Goal: Task Accomplishment & Management: Use online tool/utility

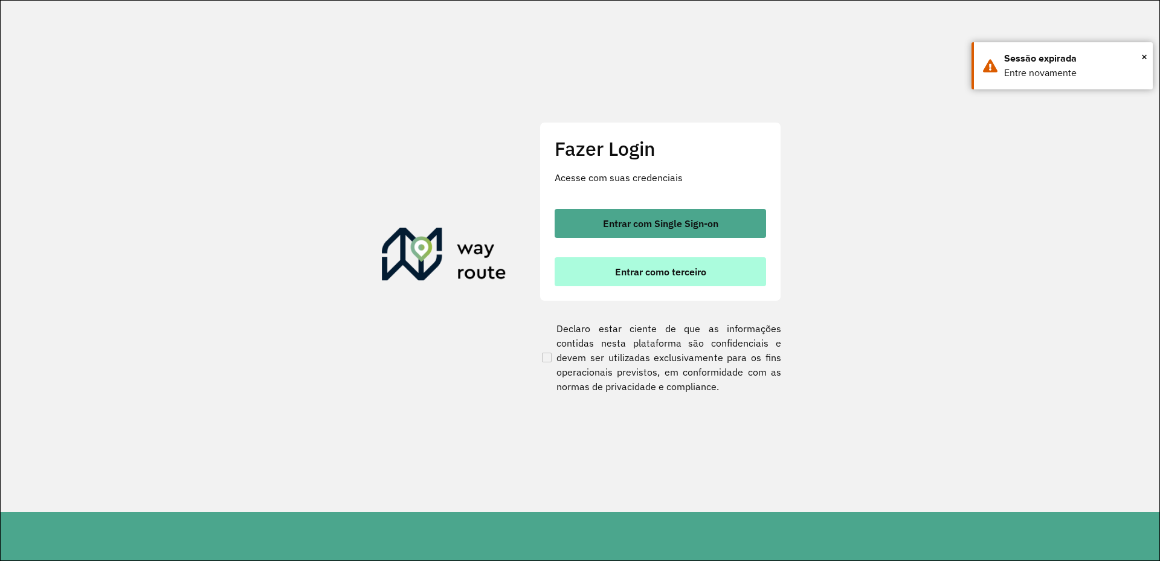
click at [684, 284] on button "Entrar como terceiro" at bounding box center [660, 271] width 211 height 29
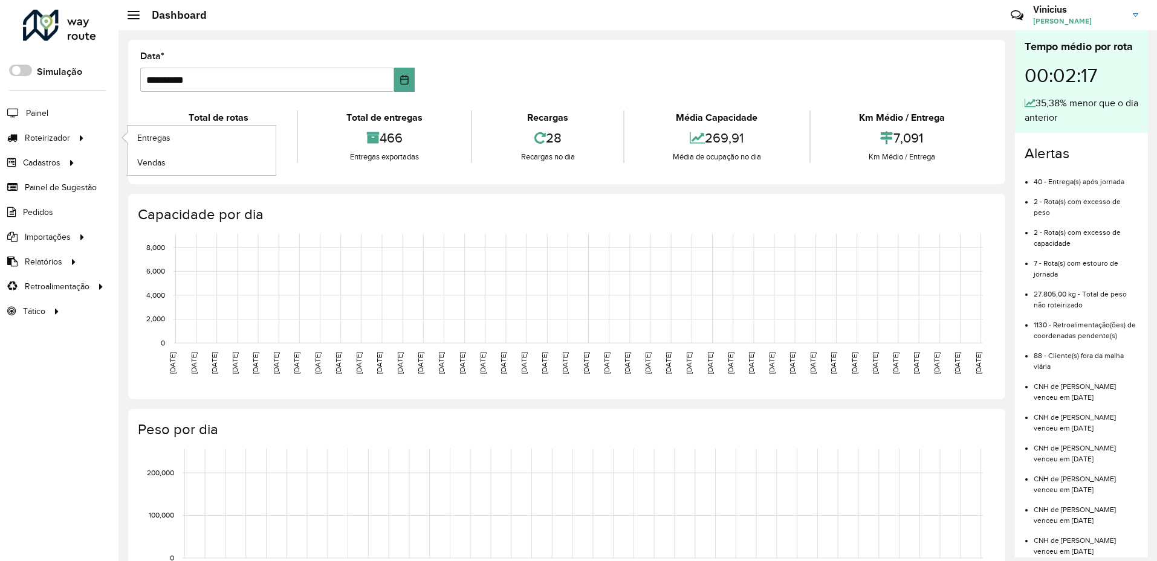
click at [115, 140] on ul "Entregas Vendas" at bounding box center [190, 151] width 151 height 50
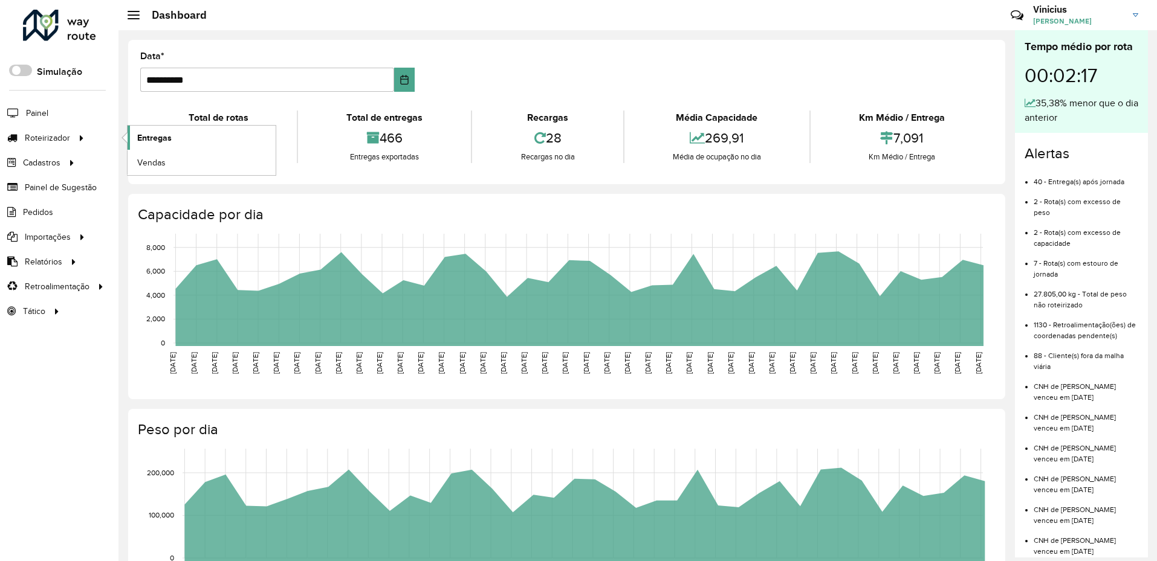
click at [145, 136] on span "Entregas" at bounding box center [154, 138] width 34 height 13
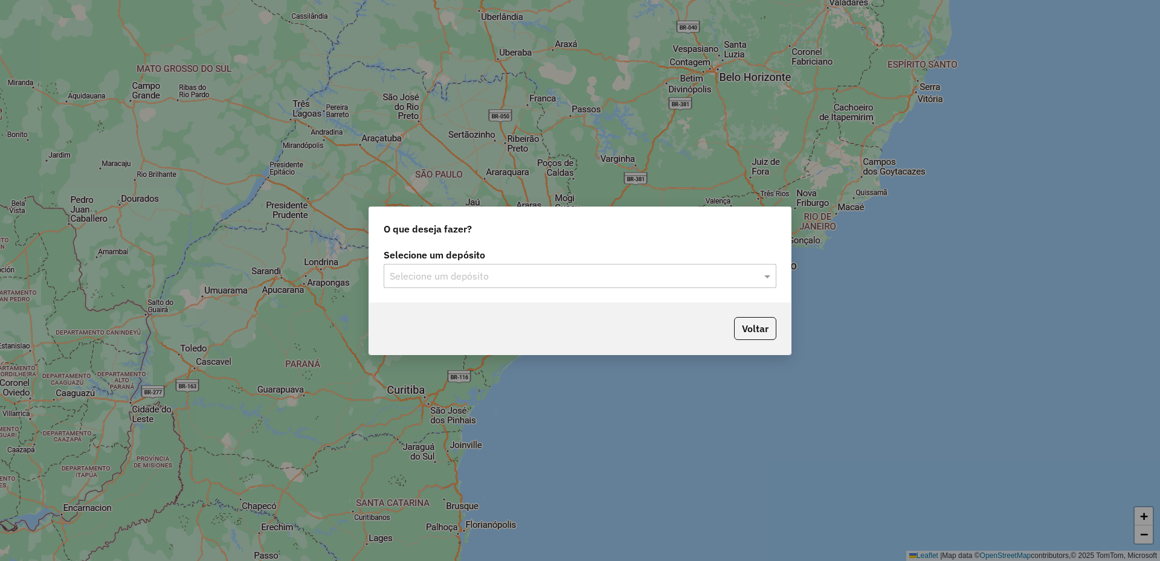
click at [505, 266] on div "Selecione um depósito" at bounding box center [580, 276] width 393 height 24
click at [486, 315] on div "RONDOBIER" at bounding box center [580, 311] width 392 height 21
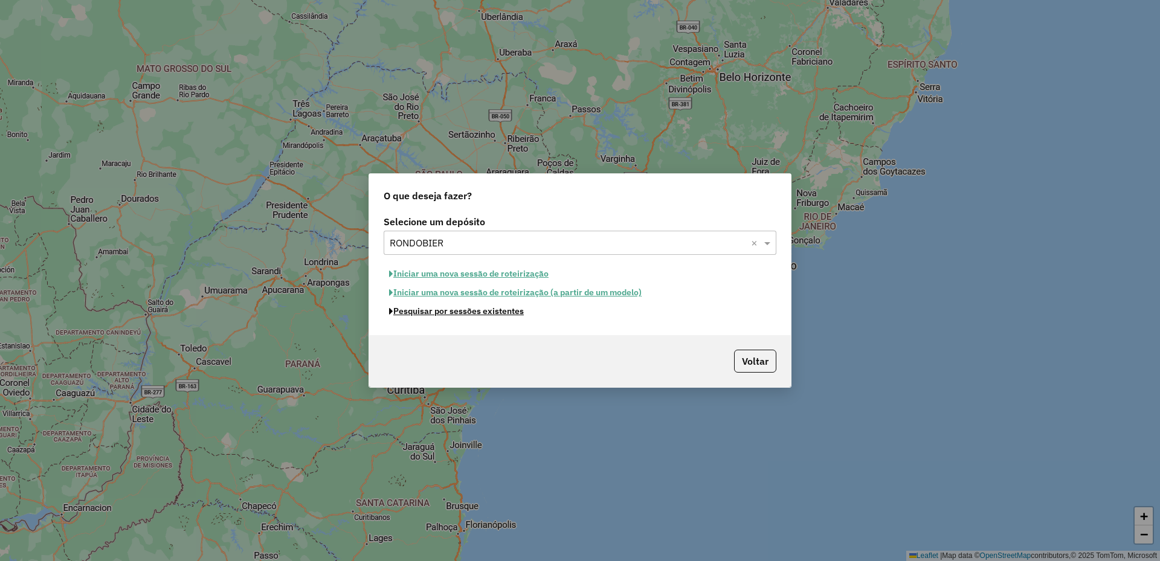
click at [477, 315] on button "Pesquisar por sessões existentes" at bounding box center [457, 311] width 146 height 19
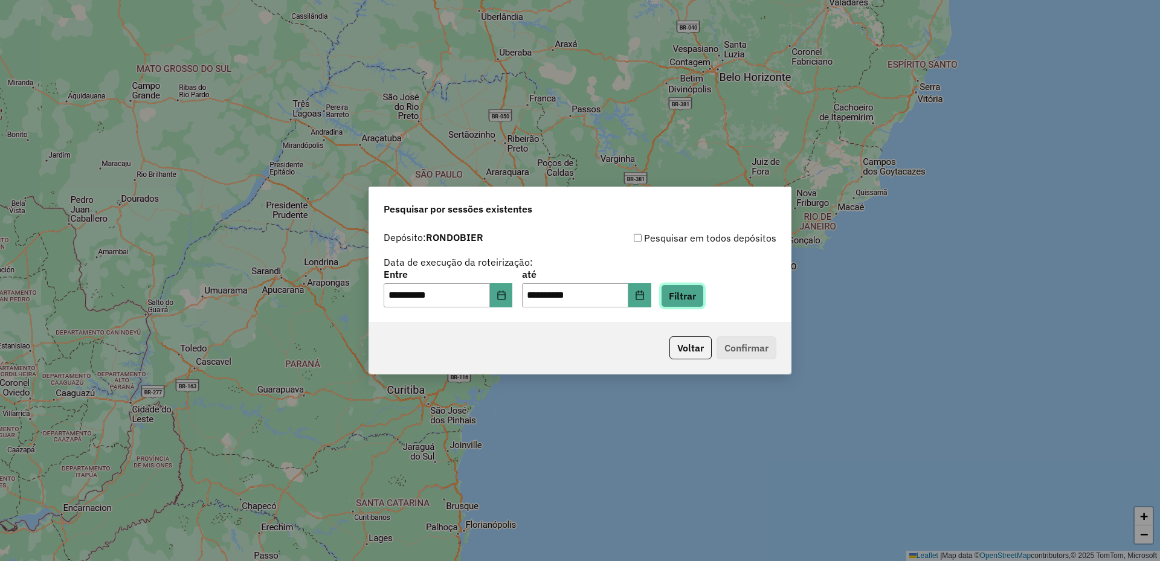
click at [704, 296] on button "Filtrar" at bounding box center [682, 296] width 43 height 23
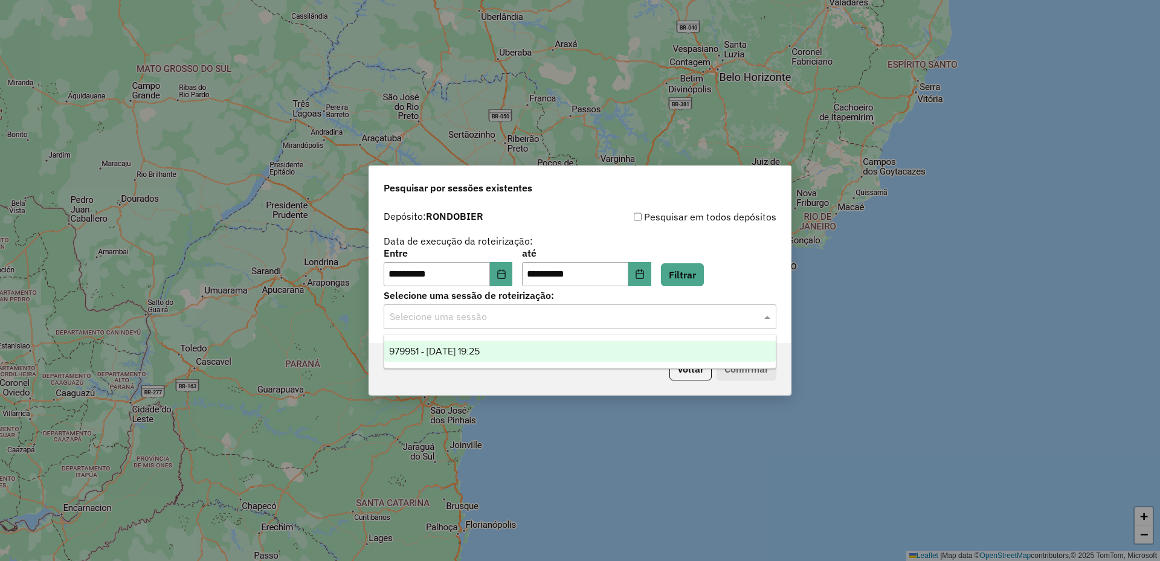
click at [554, 305] on div "Selecione uma sessão" at bounding box center [580, 317] width 393 height 24
click at [531, 363] on ng-dropdown-panel "979951 - 15/08/2025 19:25" at bounding box center [580, 352] width 393 height 34
click at [541, 347] on div "979951 - 15/08/2025 19:25" at bounding box center [580, 351] width 392 height 21
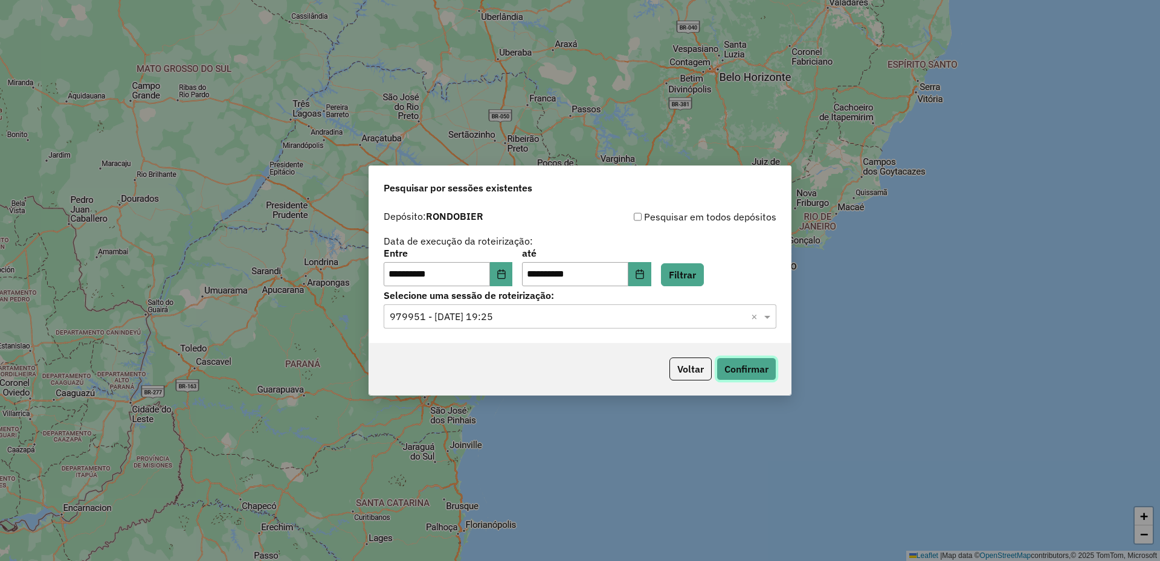
click at [740, 364] on button "Confirmar" at bounding box center [747, 369] width 60 height 23
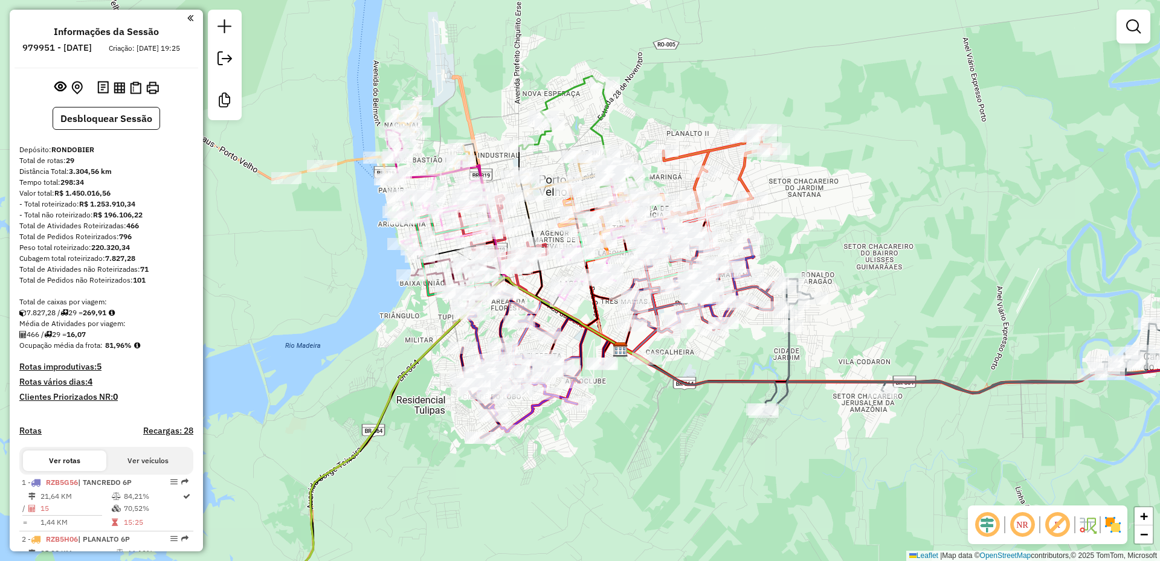
click at [987, 531] on em at bounding box center [987, 525] width 29 height 29
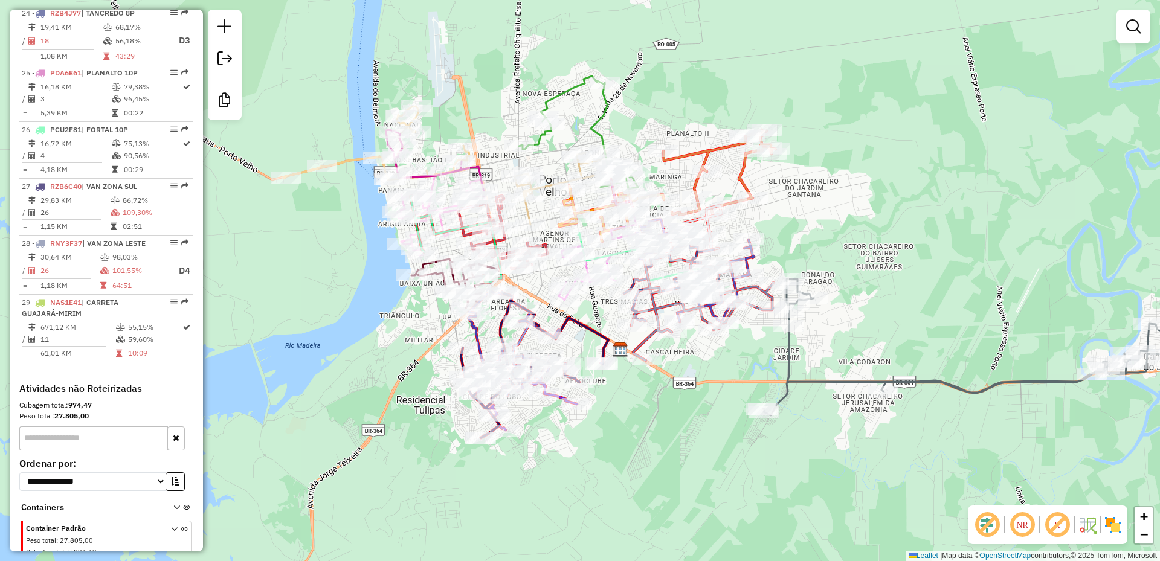
scroll to position [1813, 0]
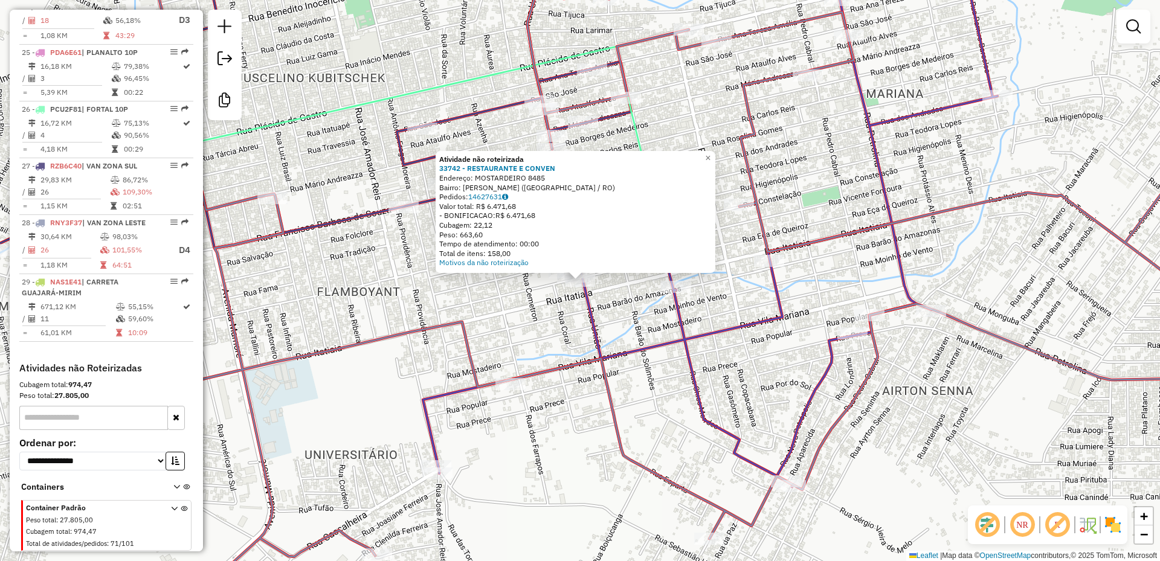
click at [562, 337] on div "Atividade não roteirizada 33742 - RESTAURANTE E CONVEN Endereço: MOSTARDEIRO 84…" at bounding box center [580, 280] width 1160 height 561
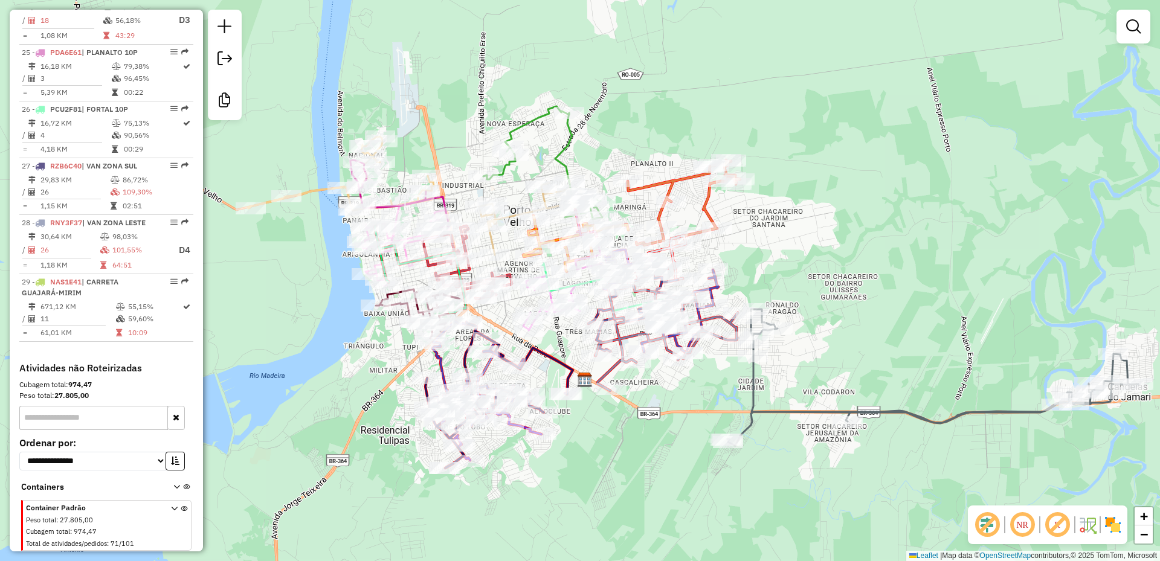
drag, startPoint x: 935, startPoint y: 401, endPoint x: 948, endPoint y: 424, distance: 26.2
click at [936, 404] on div "Janela de atendimento Grade de atendimento Capacidade Transportadoras Veículos …" at bounding box center [580, 280] width 1160 height 561
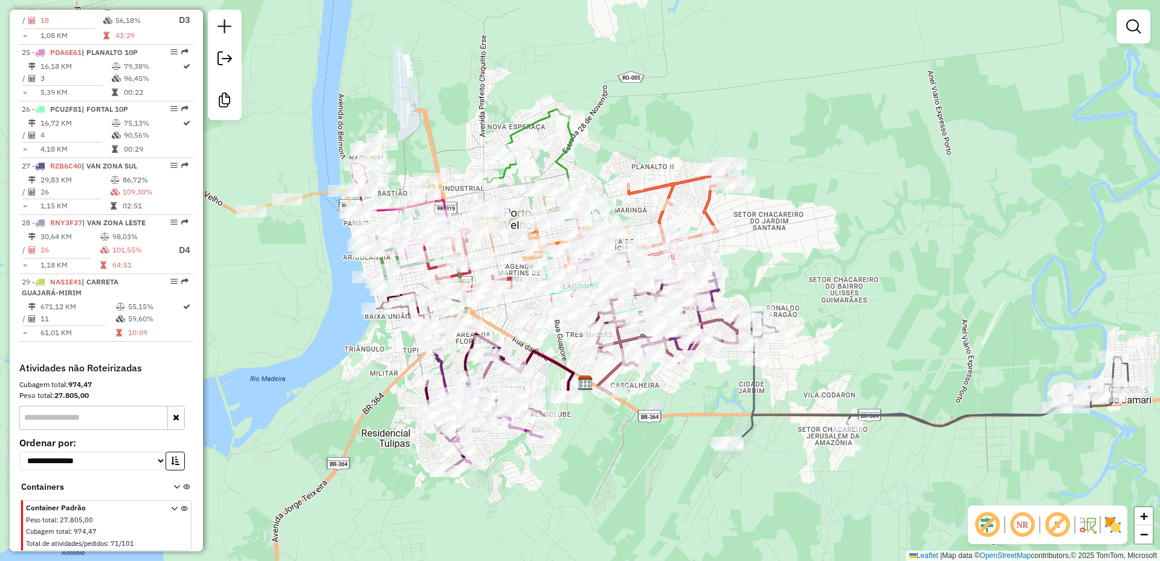
click at [951, 427] on icon at bounding box center [933, 380] width 411 height 137
select select "**********"
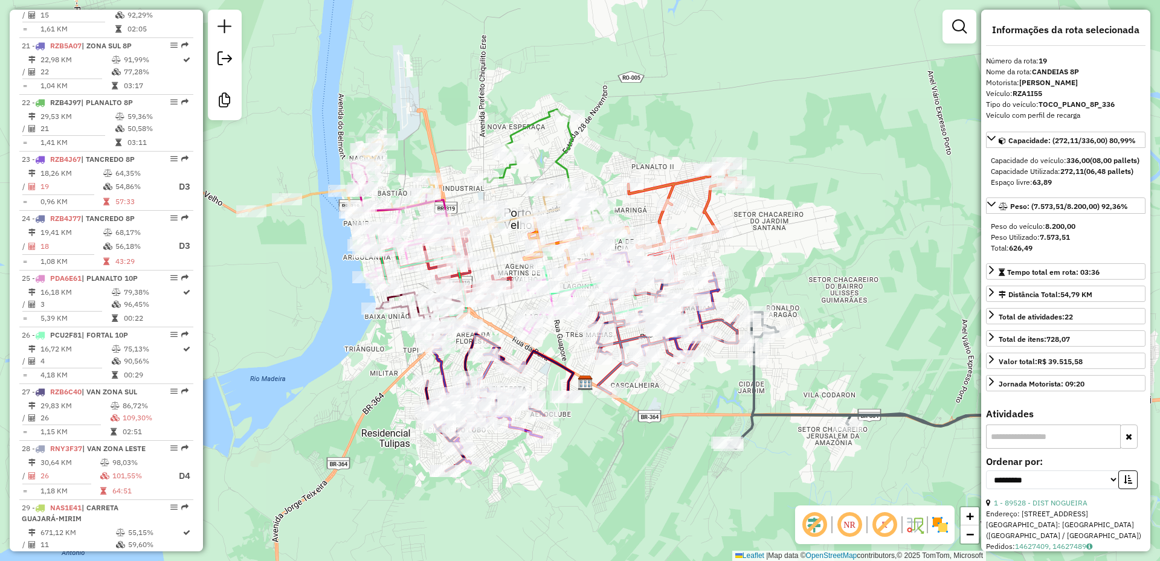
scroll to position [1513, 0]
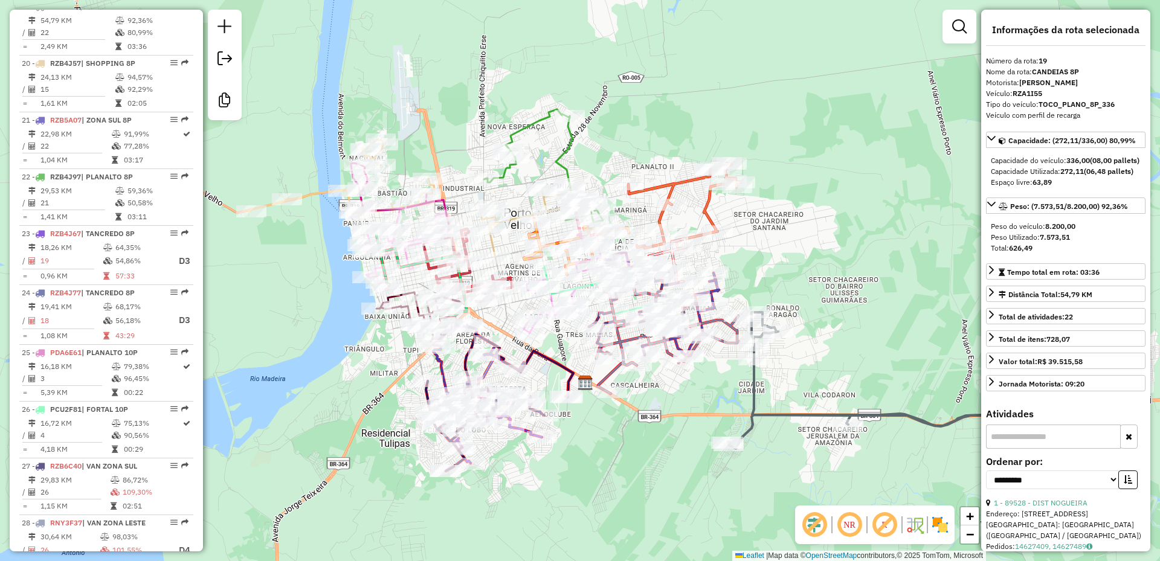
click at [539, 354] on icon at bounding box center [499, 398] width 147 height 146
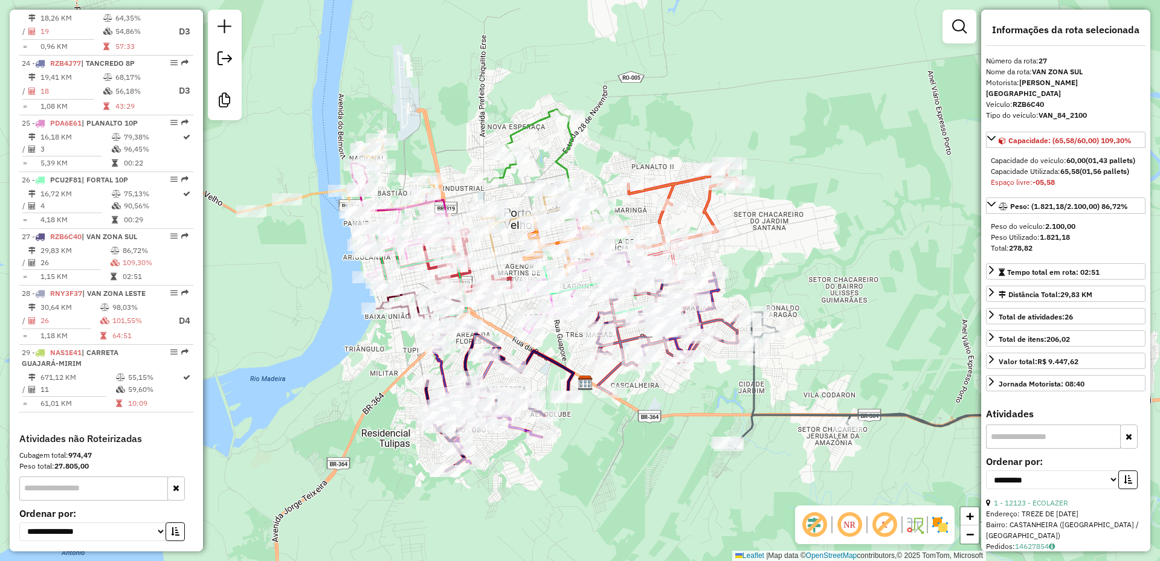
scroll to position [1836, 0]
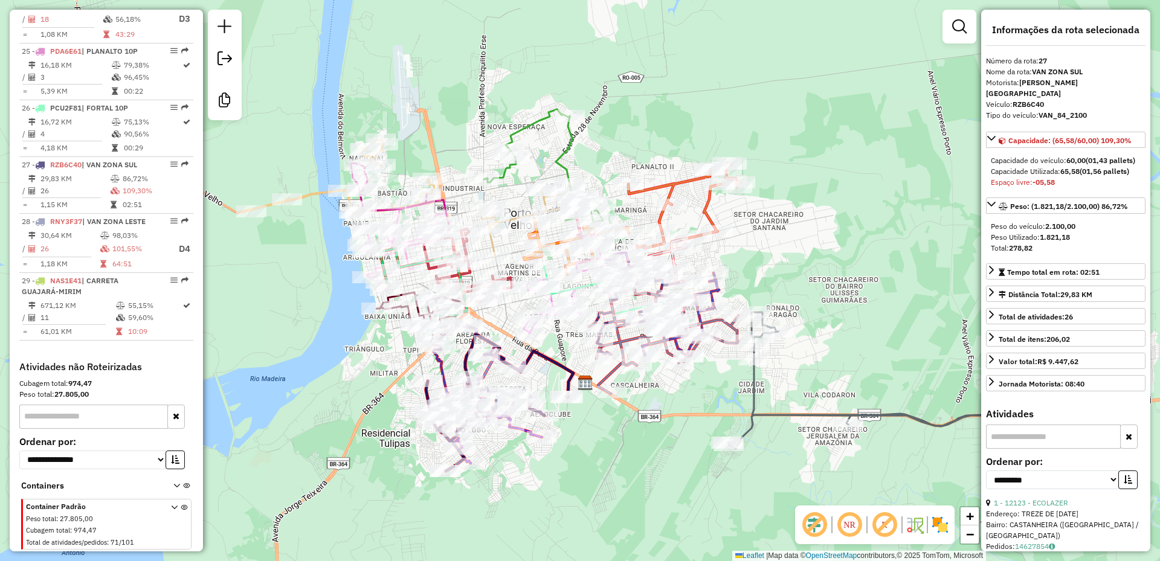
click at [303, 201] on icon at bounding box center [341, 177] width 186 height 74
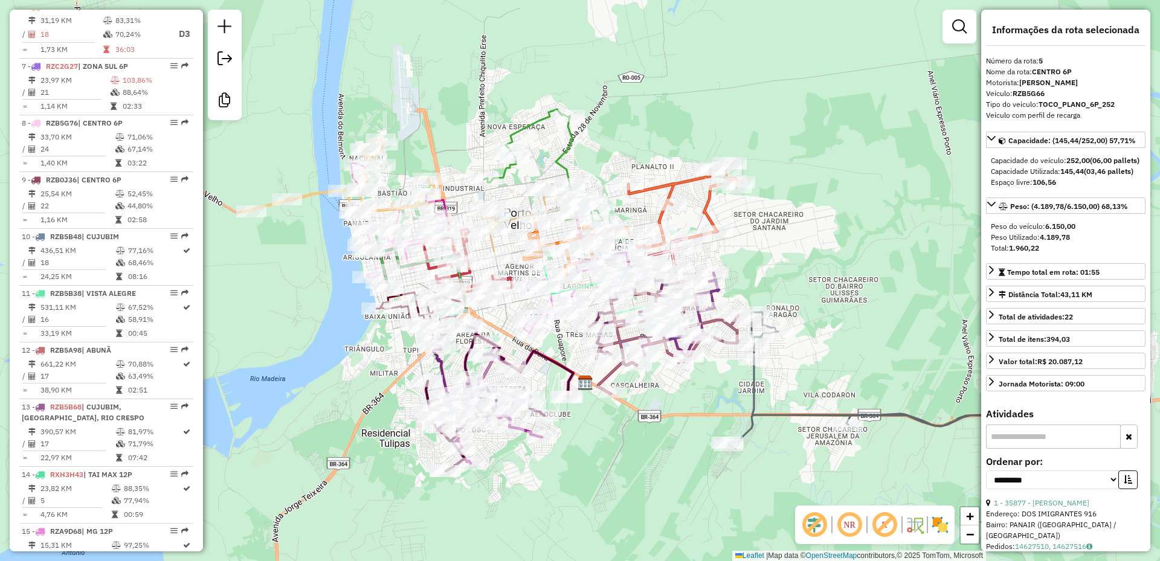
scroll to position [703, 0]
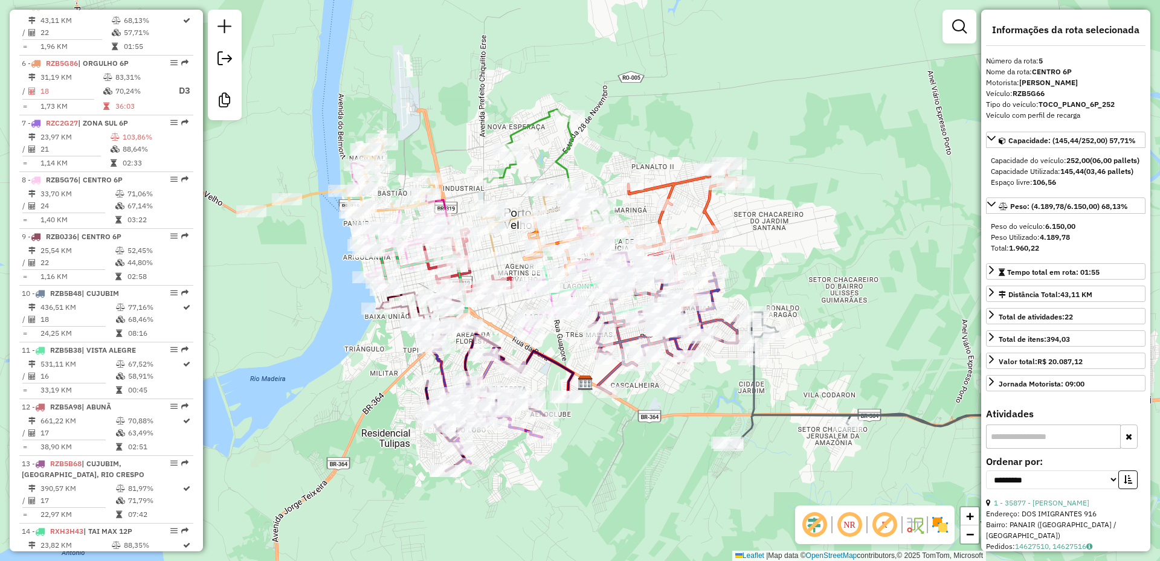
click at [573, 144] on icon at bounding box center [543, 165] width 119 height 113
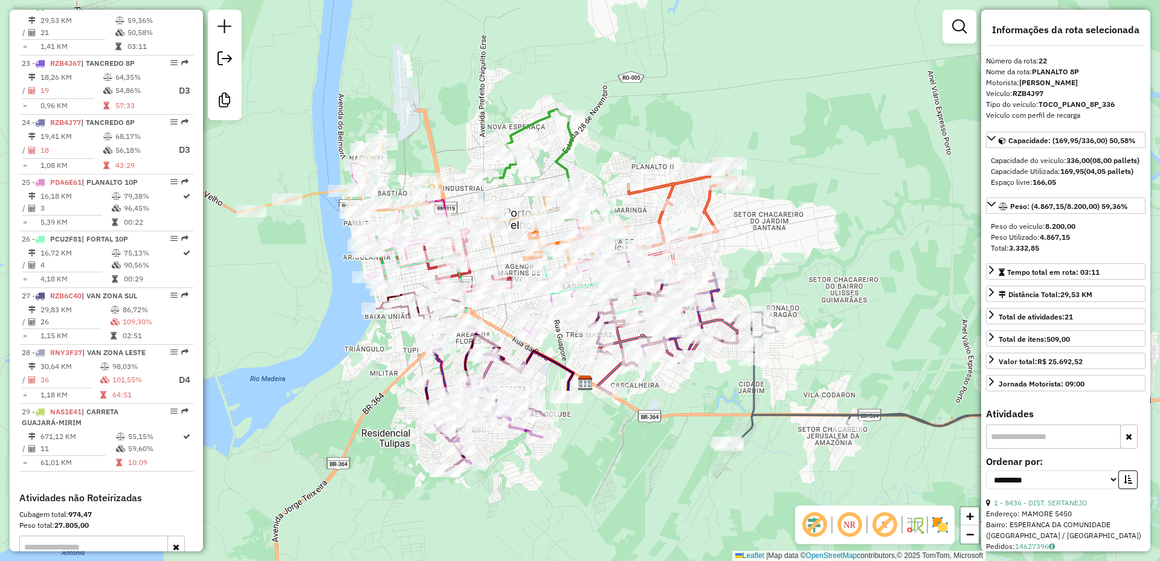
click at [676, 195] on icon at bounding box center [684, 206] width 112 height 86
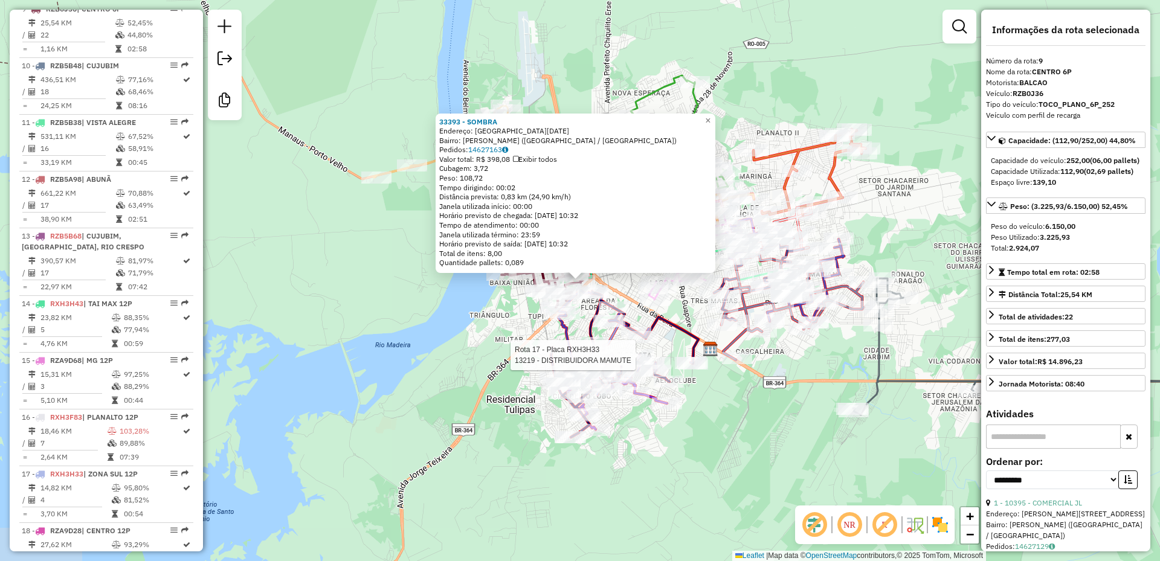
scroll to position [934, 0]
click at [431, 354] on div "33393 - SOMBRA Endereço: [GEOGRAPHIC_DATA][DATE] Bairro: [GEOGRAPHIC_DATA] ([GE…" at bounding box center [580, 280] width 1160 height 561
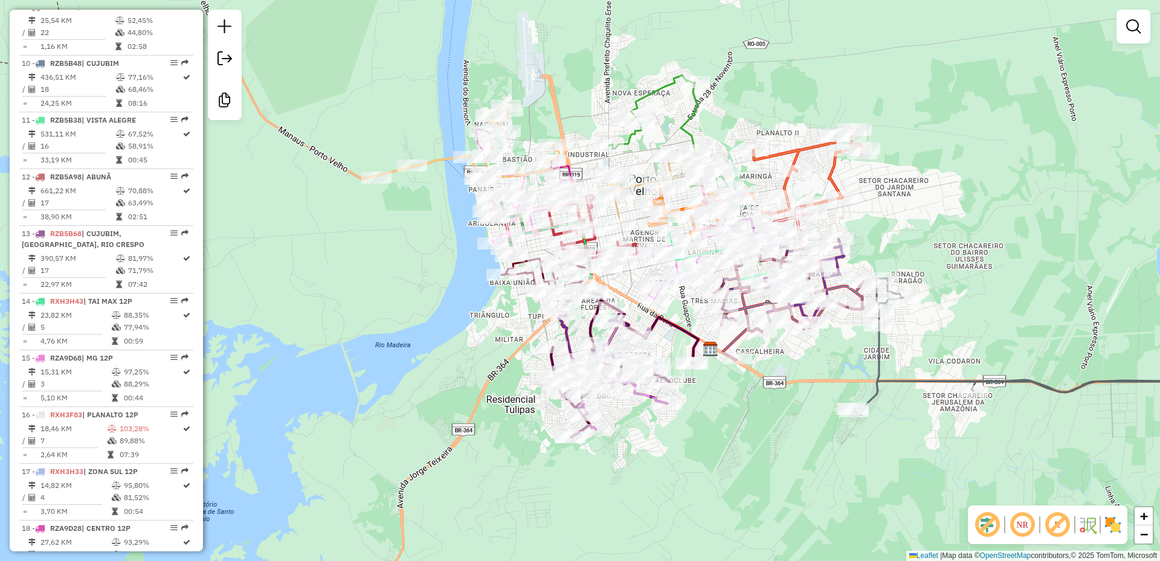
click at [592, 323] on icon at bounding box center [624, 364] width 147 height 146
select select "**********"
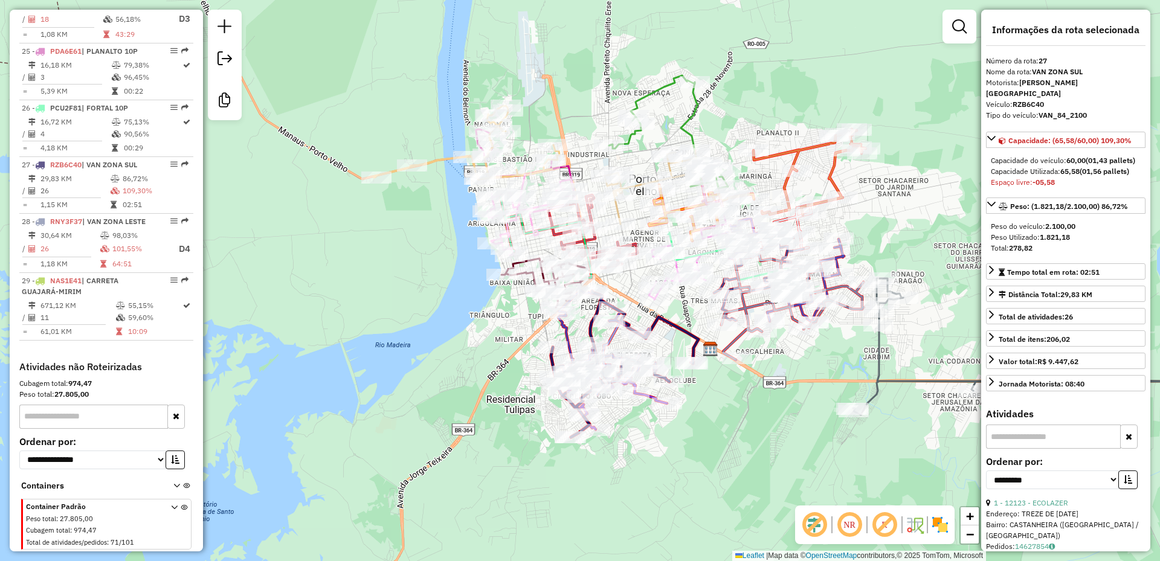
scroll to position [1836, 0]
click at [809, 150] on icon at bounding box center [810, 172] width 112 height 86
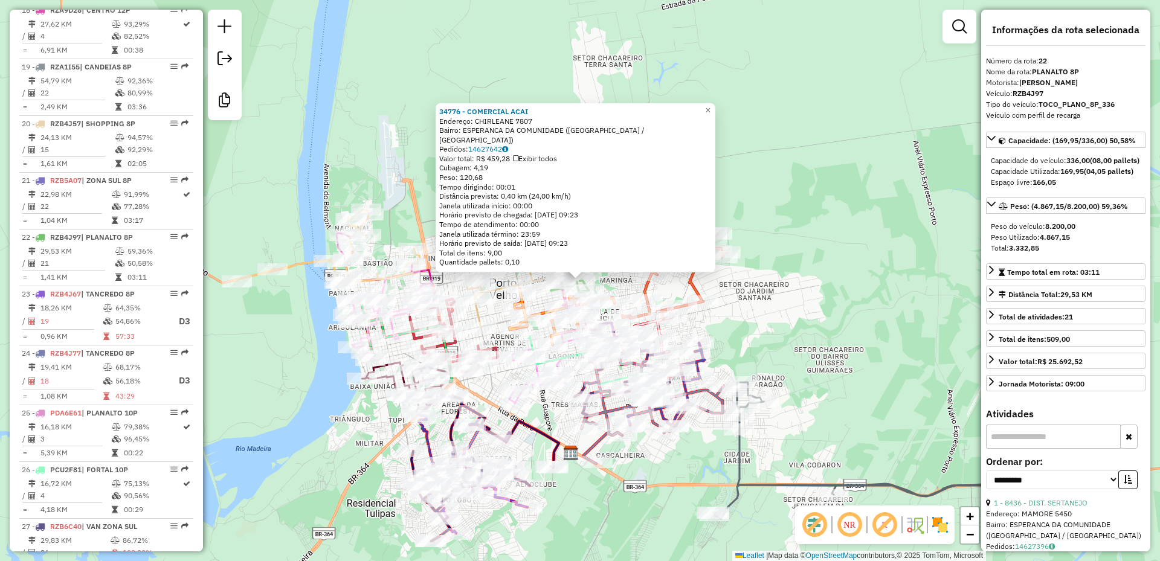
scroll to position [1683, 0]
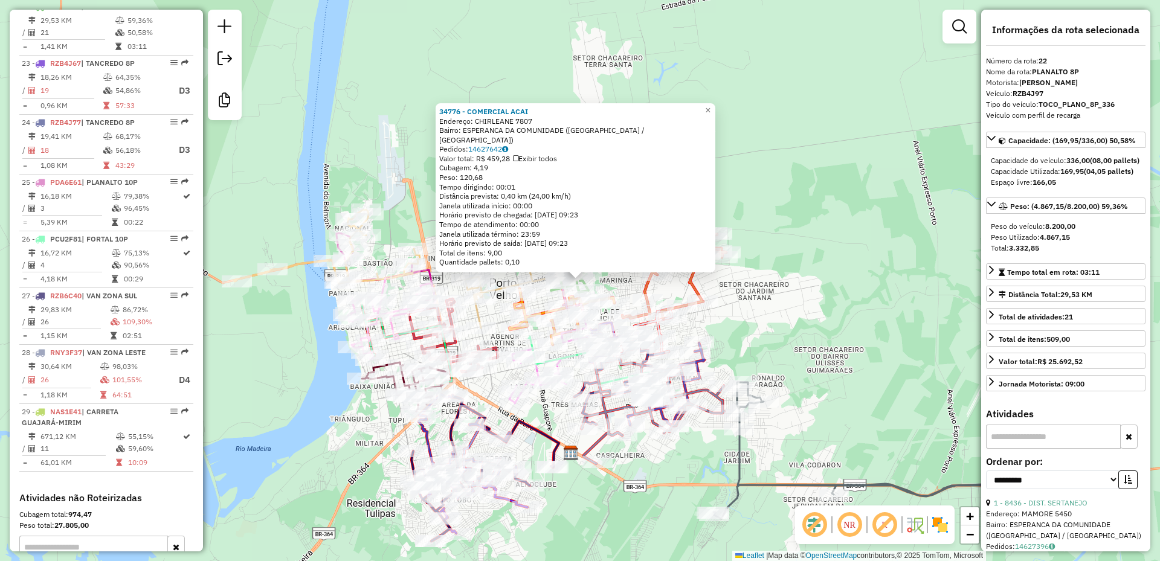
click at [835, 276] on div "34776 - COMERCIAL ACAI Endereço: CHIRLEANE 7807 Bairro: ESPERANCA DA COMUNIDADE…" at bounding box center [580, 280] width 1160 height 561
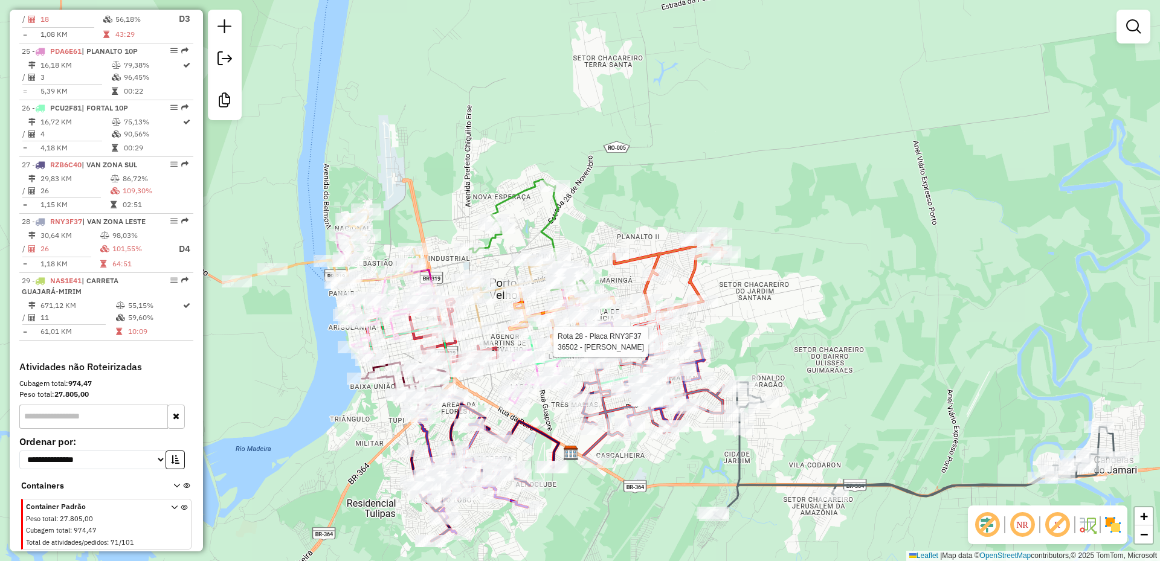
select select "**********"
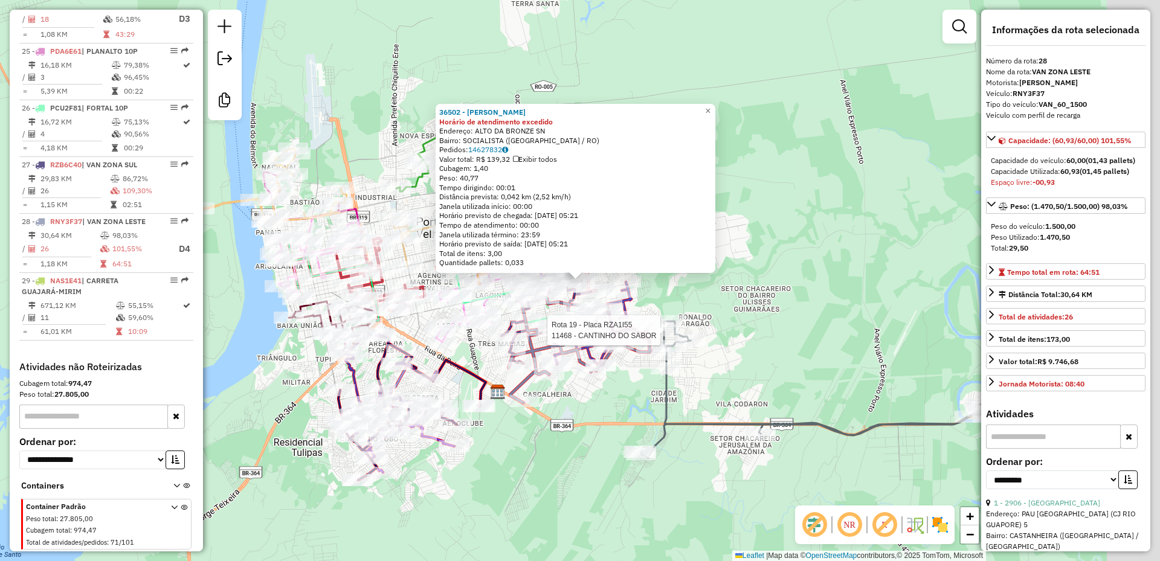
scroll to position [1836, 0]
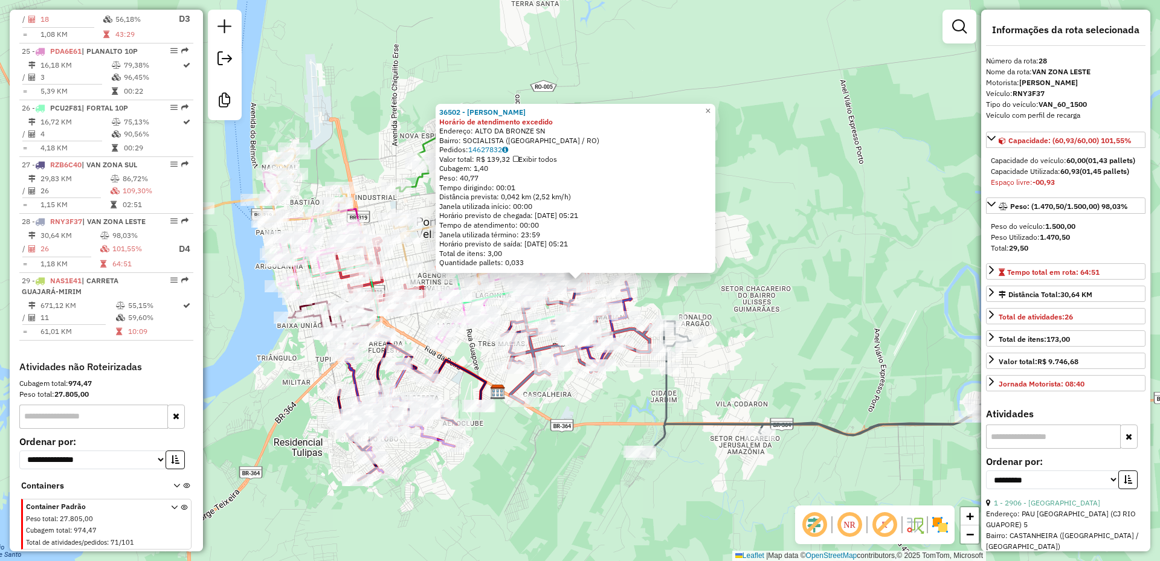
click at [868, 224] on div "36502 - [PERSON_NAME] de atendimento excedido Endereço: ALTO DA BRONZE SN Bairr…" at bounding box center [580, 280] width 1160 height 561
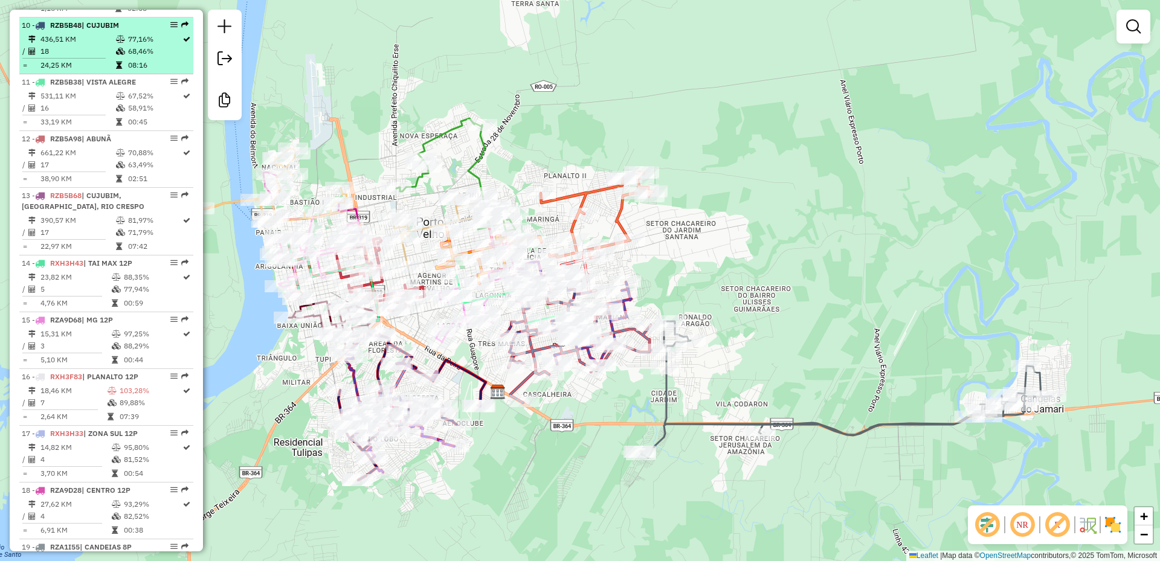
scroll to position [990, 0]
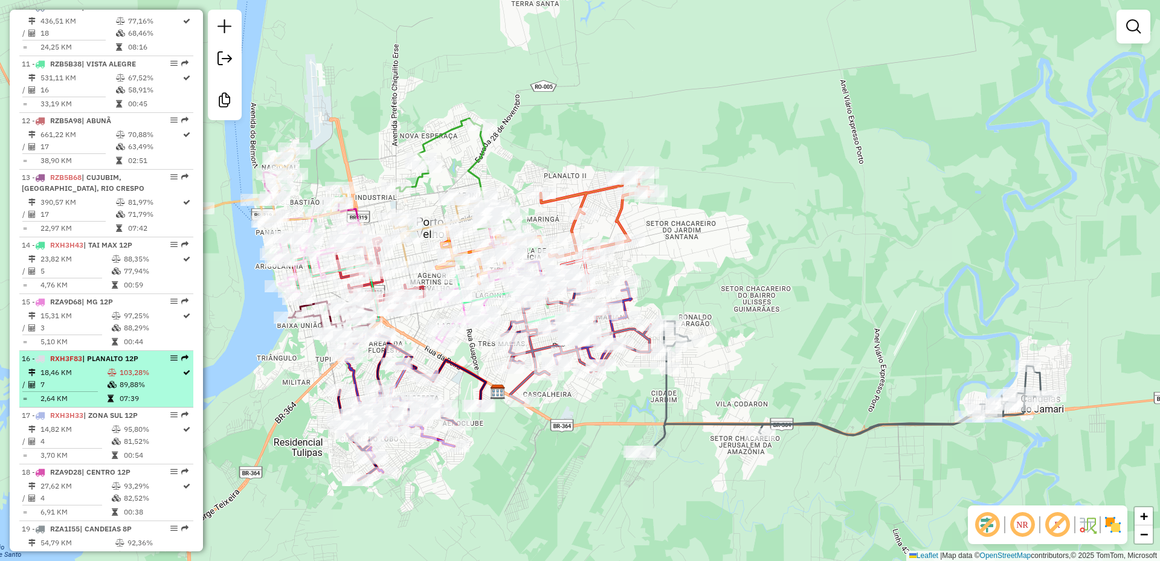
click at [149, 376] on li "16 - RXH3F83 | PLANALTO 12P 18,46 KM 103,28% / 7 89,88% = 2,64 KM 07:39" at bounding box center [106, 379] width 174 height 57
select select "**********"
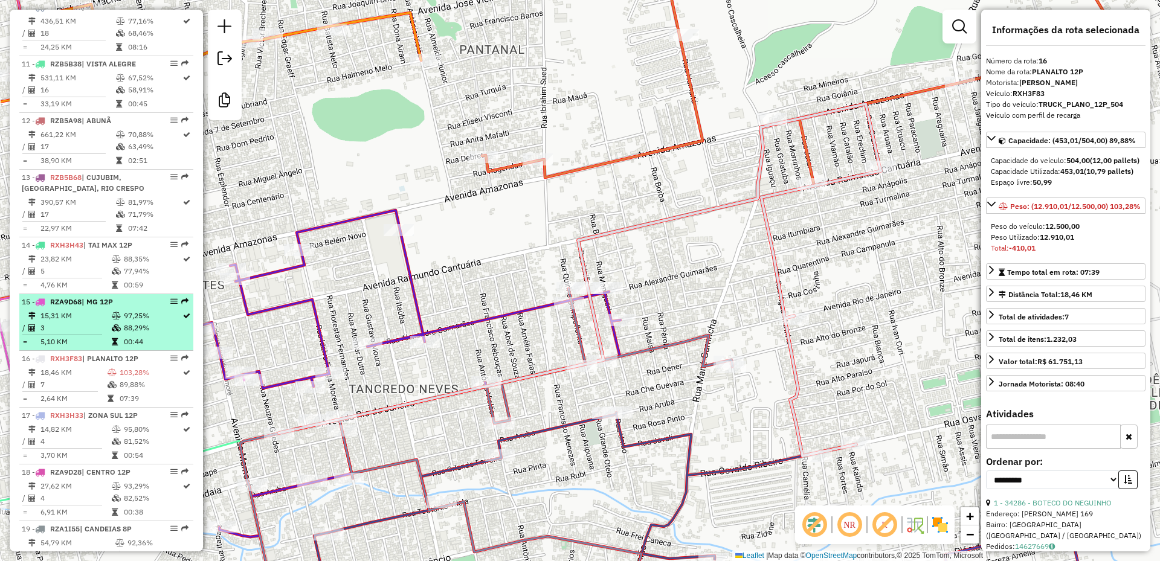
click at [130, 321] on td "97,25%" at bounding box center [152, 316] width 59 height 12
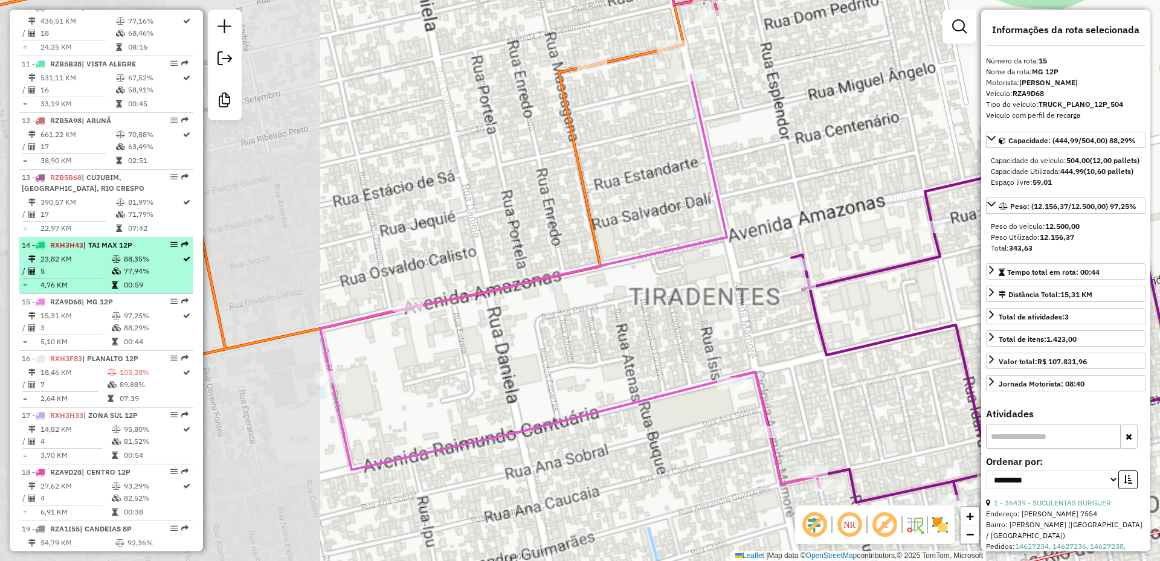
click at [131, 277] on td "77,94%" at bounding box center [152, 271] width 59 height 12
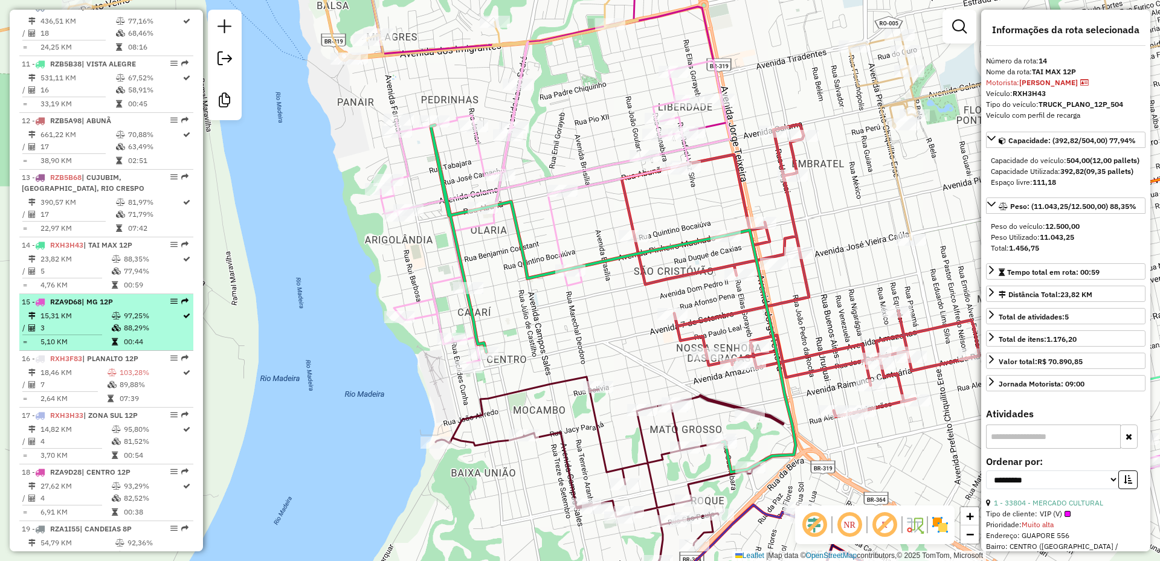
click at [123, 322] on td "97,25%" at bounding box center [152, 316] width 59 height 12
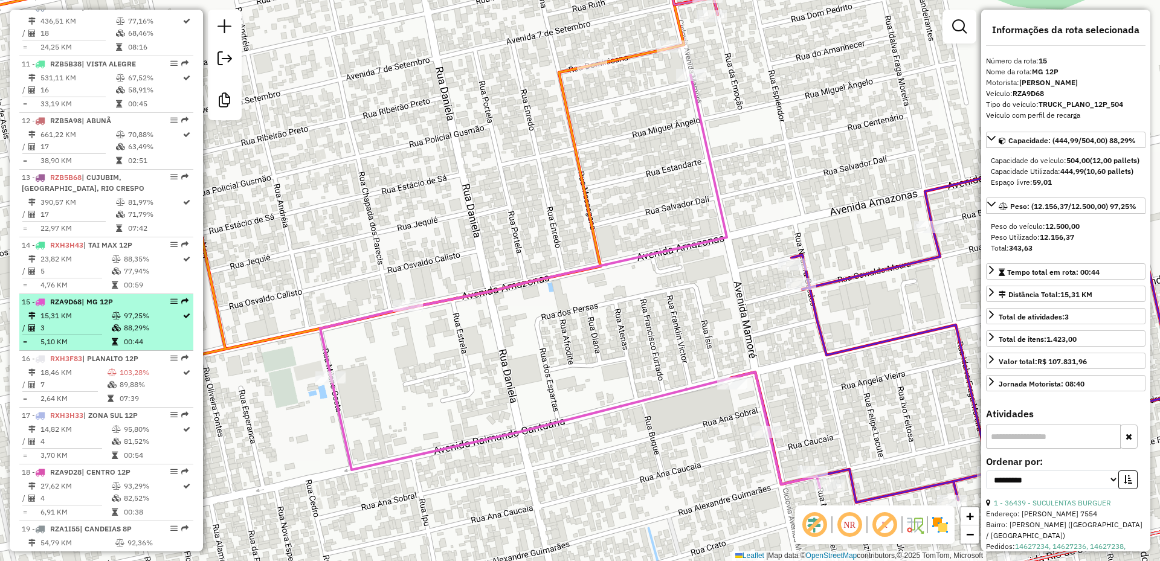
click at [123, 322] on td "97,25%" at bounding box center [152, 316] width 59 height 12
click at [105, 322] on td "15,31 KM" at bounding box center [75, 316] width 71 height 12
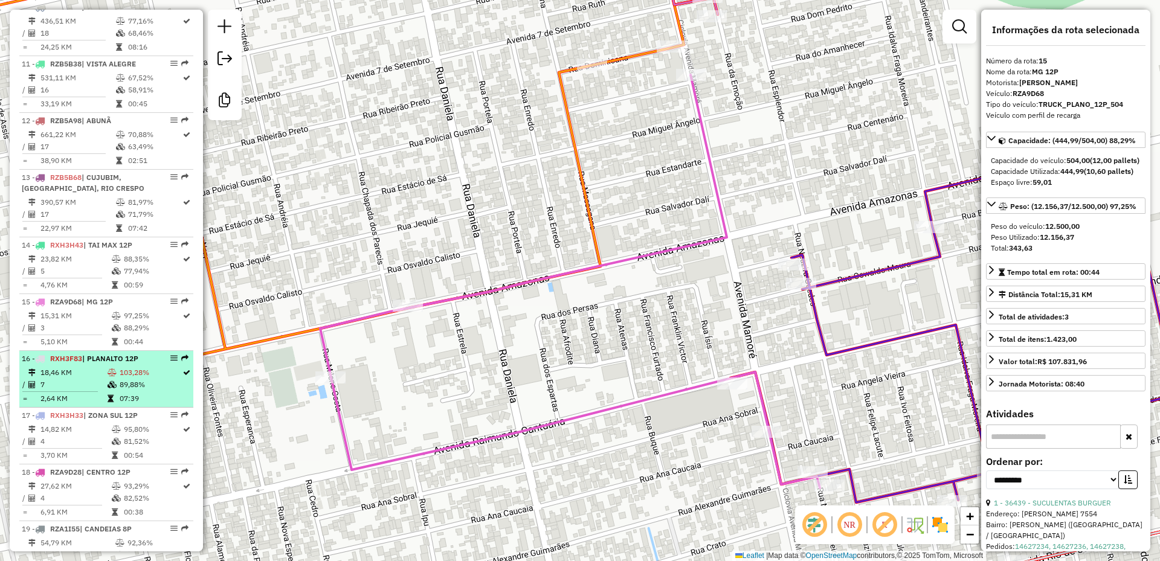
click at [137, 391] on td "89,88%" at bounding box center [150, 385] width 63 height 12
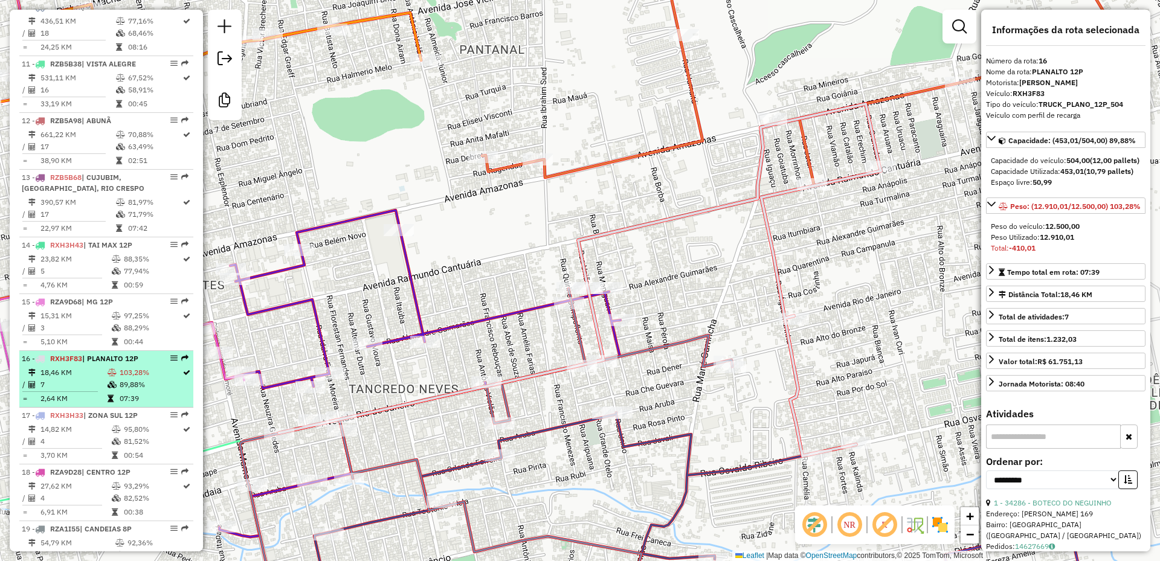
click at [140, 391] on td "89,88%" at bounding box center [150, 385] width 63 height 12
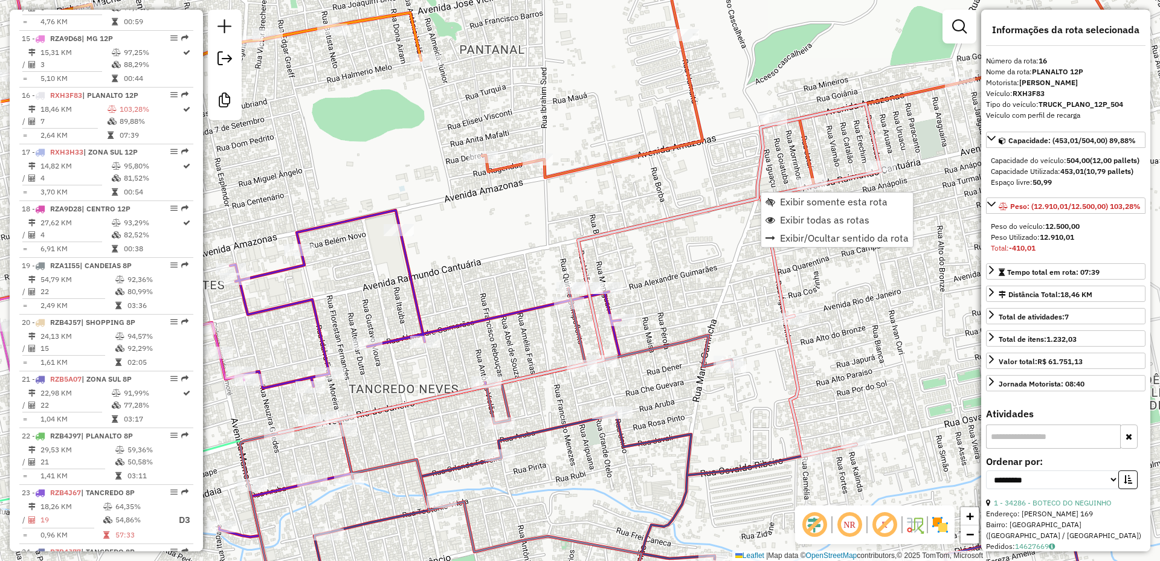
scroll to position [1342, 0]
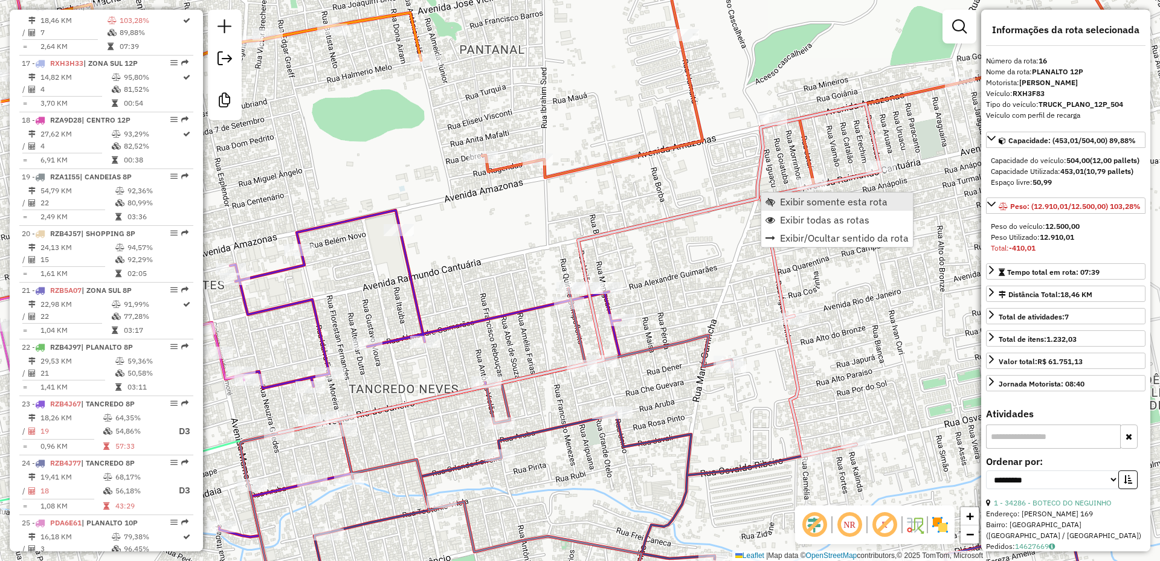
click at [771, 200] on span "Exibir somente esta rota" at bounding box center [771, 202] width 10 height 10
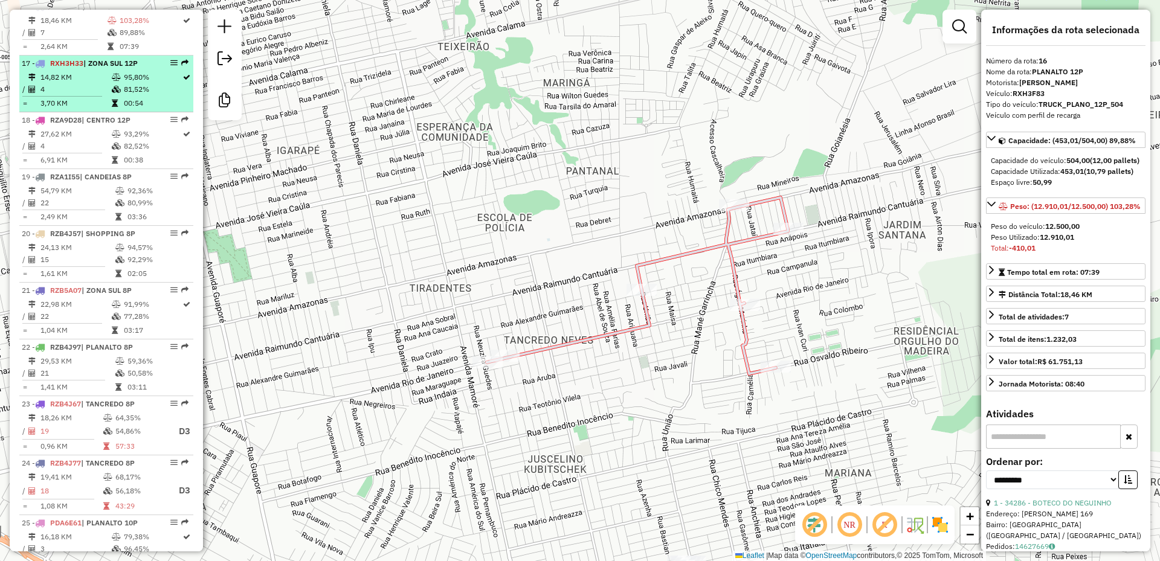
click at [128, 95] on td "81,52%" at bounding box center [152, 89] width 59 height 12
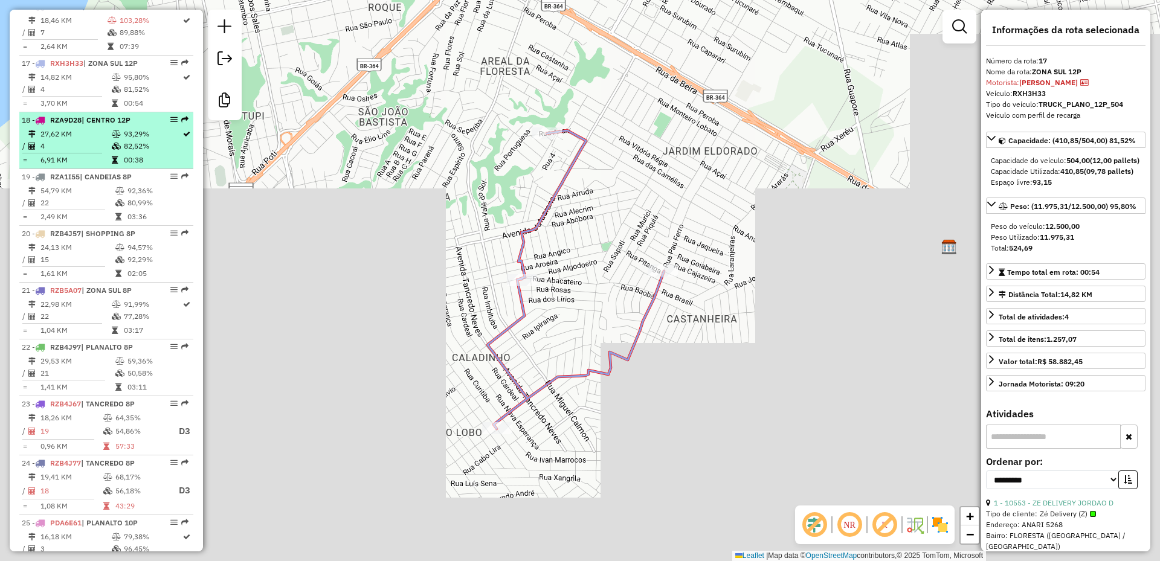
click at [124, 139] on td "93,29%" at bounding box center [152, 134] width 59 height 12
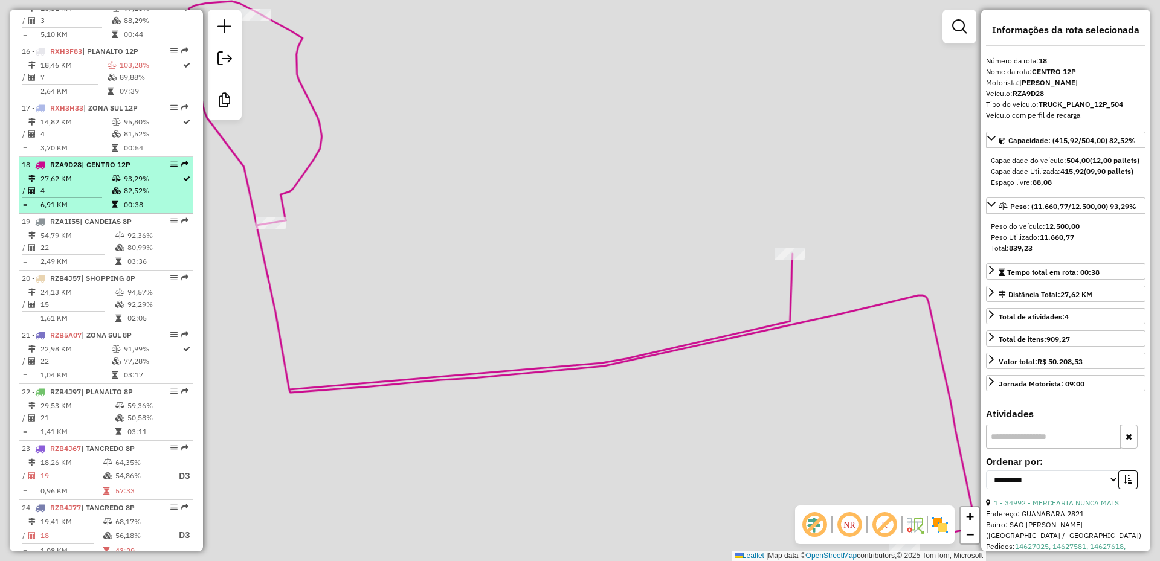
scroll to position [1282, 0]
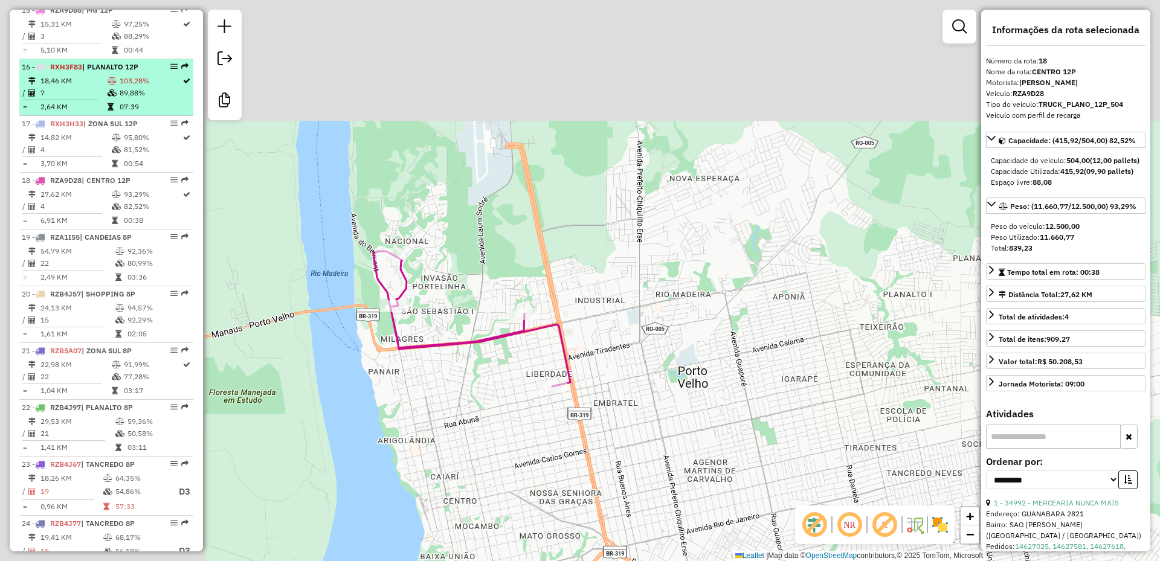
click at [119, 99] on td "89,88%" at bounding box center [150, 93] width 63 height 12
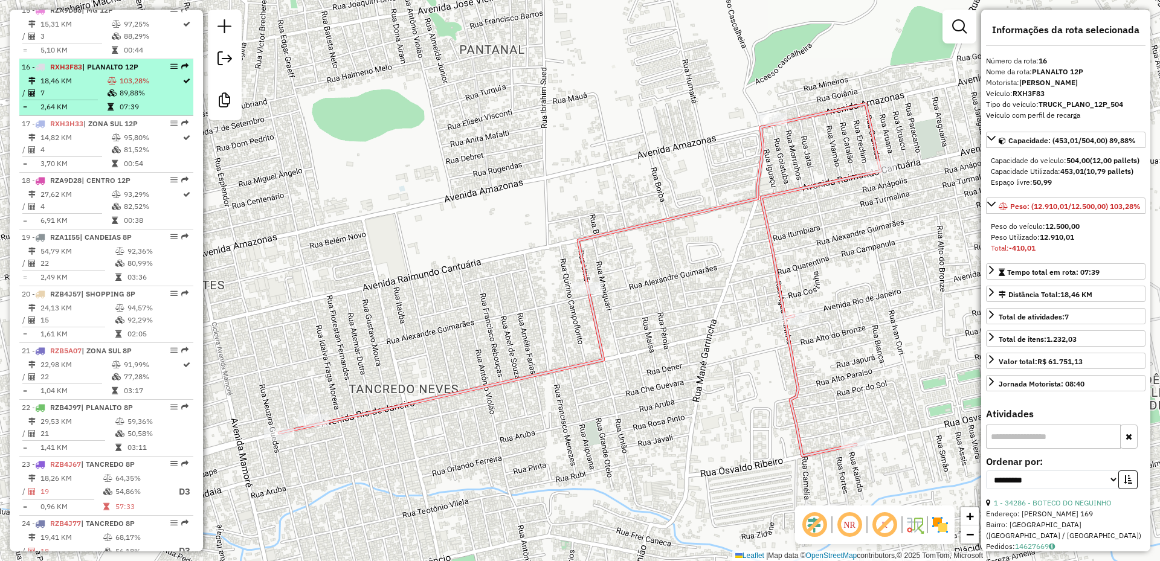
scroll to position [1221, 0]
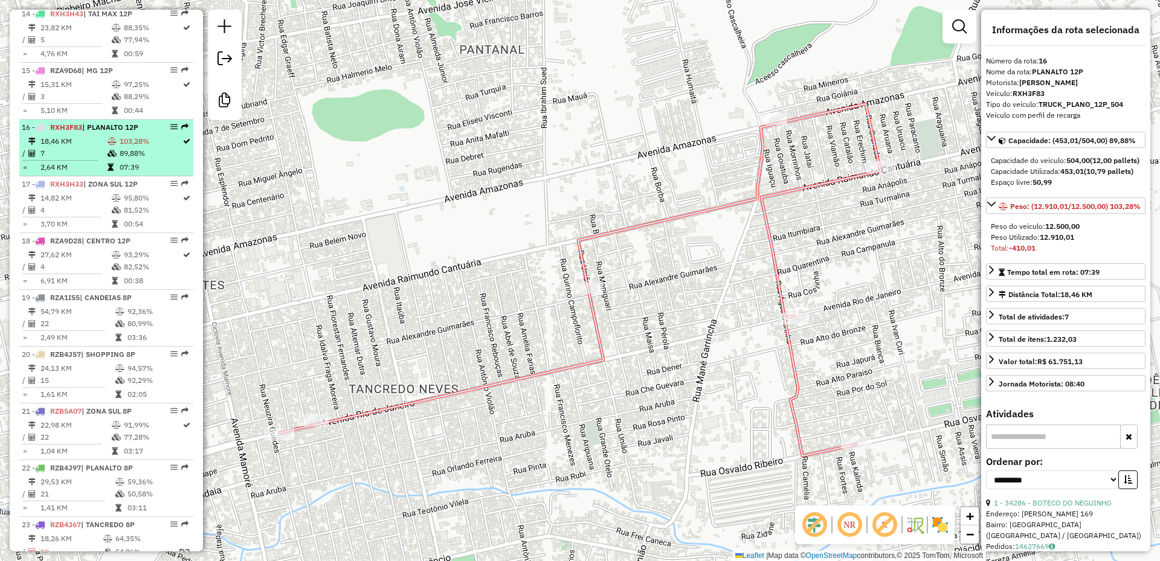
click at [118, 100] on icon at bounding box center [116, 96] width 9 height 7
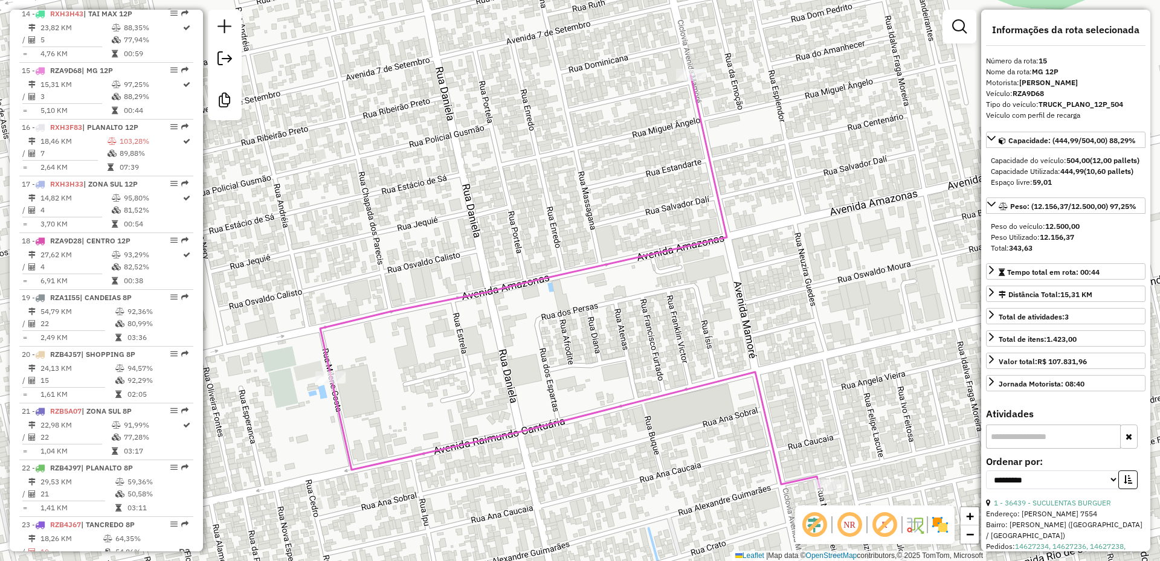
click at [610, 413] on icon at bounding box center [570, 281] width 500 height 413
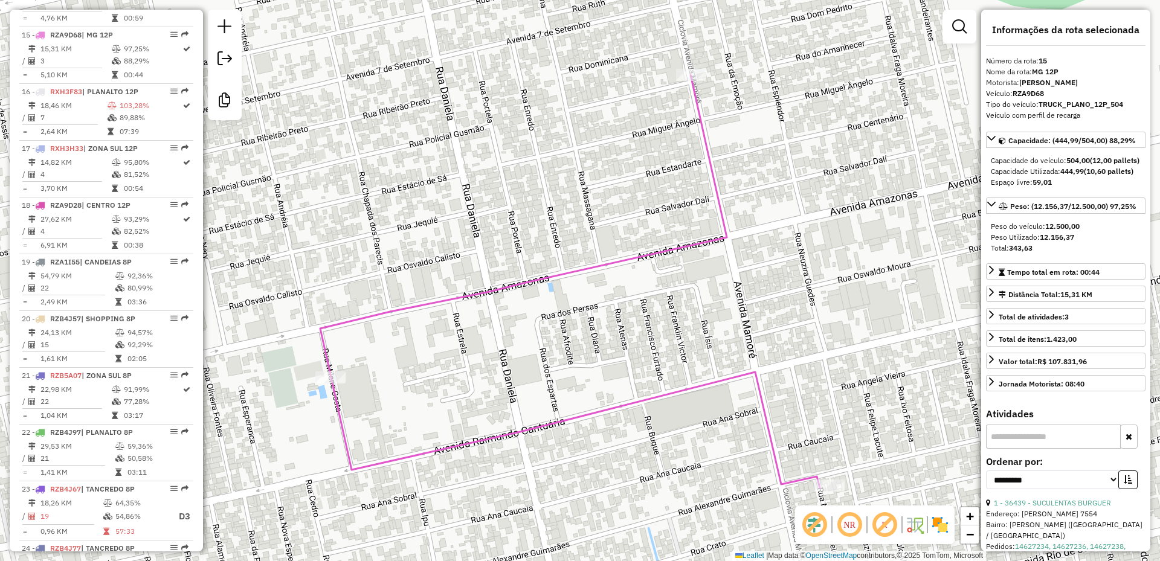
click at [610, 413] on icon at bounding box center [570, 281] width 500 height 413
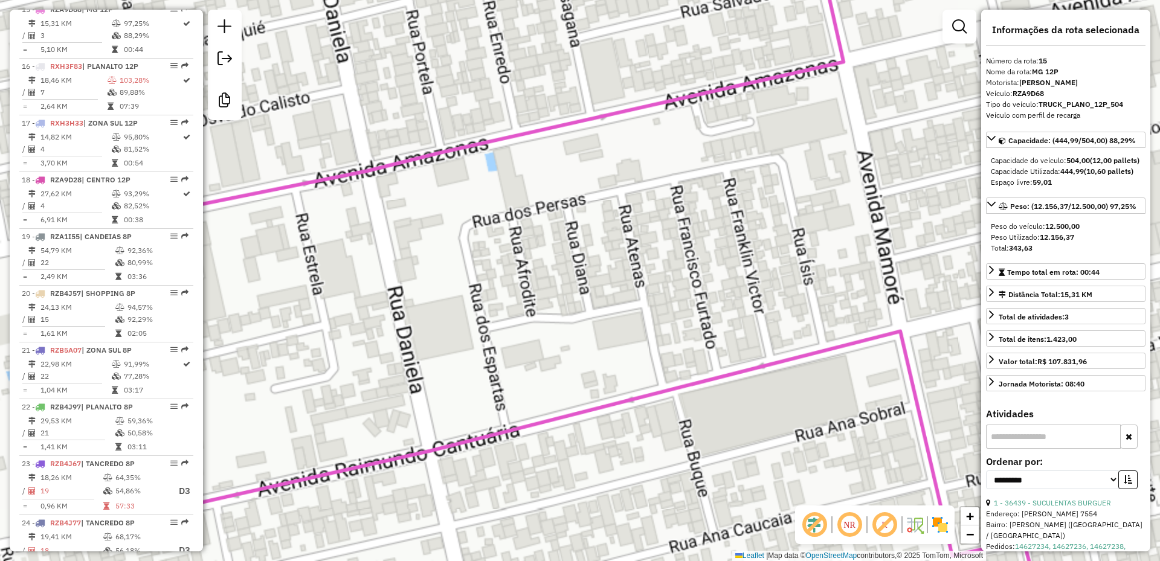
scroll to position [1285, 0]
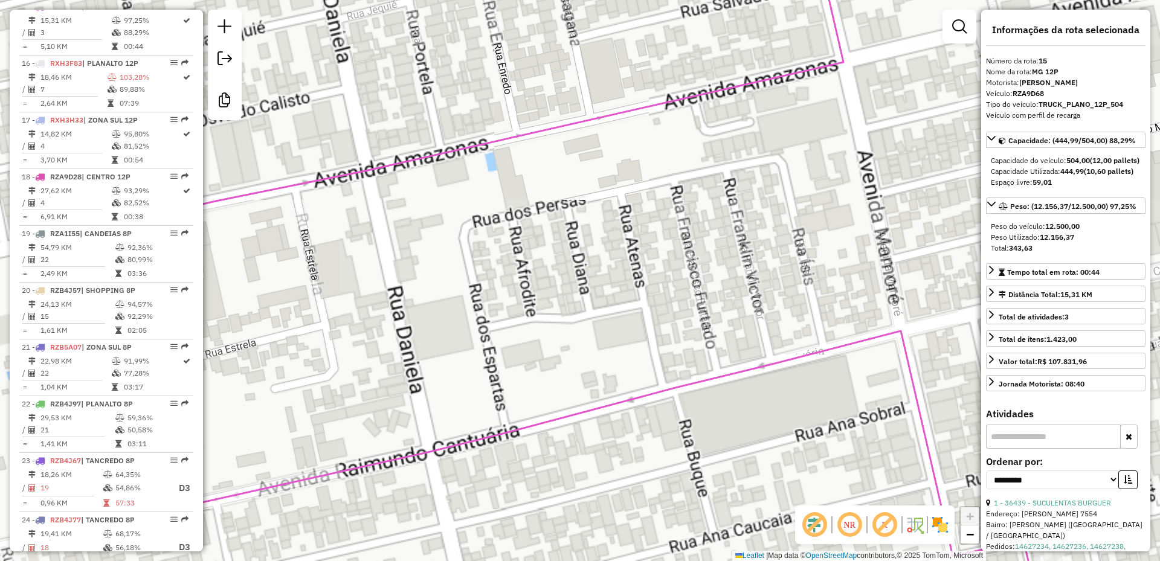
click at [562, 414] on icon at bounding box center [529, 254] width 999 height 620
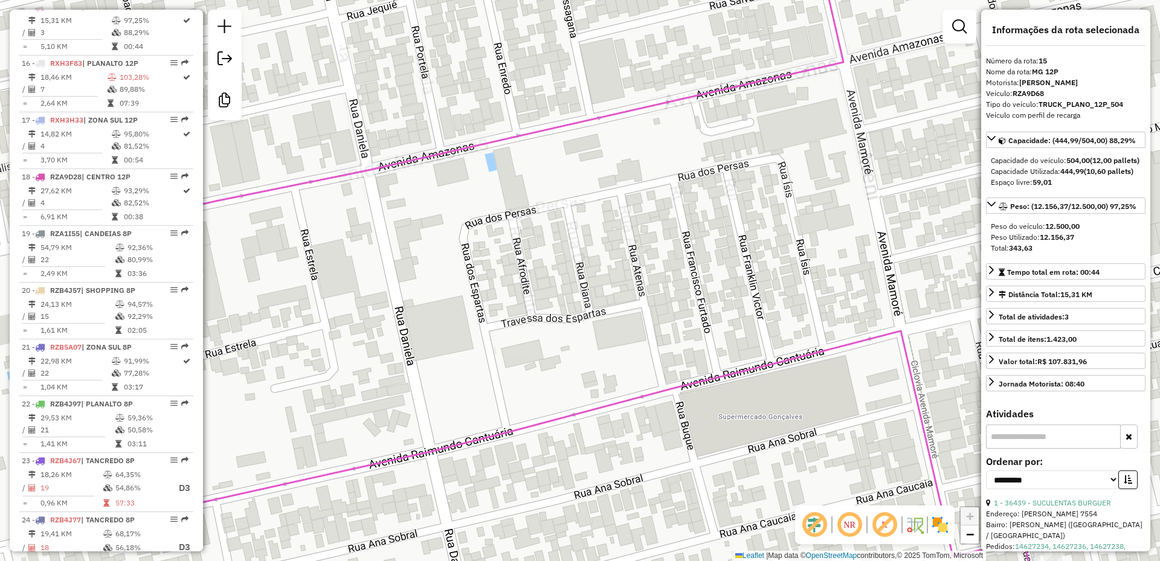
click at [562, 414] on icon at bounding box center [529, 254] width 999 height 620
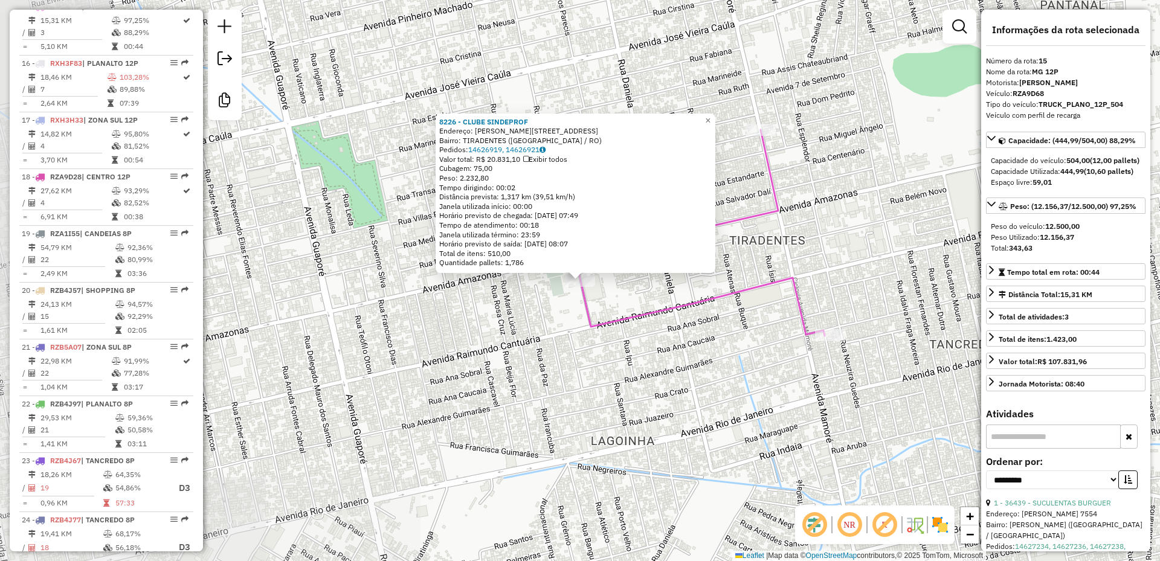
click at [597, 358] on div "8226 - CLUBE SINDEPROF Endereço: [GEOGRAPHIC_DATA] Bairro: [GEOGRAPHIC_DATA] ([…" at bounding box center [580, 280] width 1160 height 561
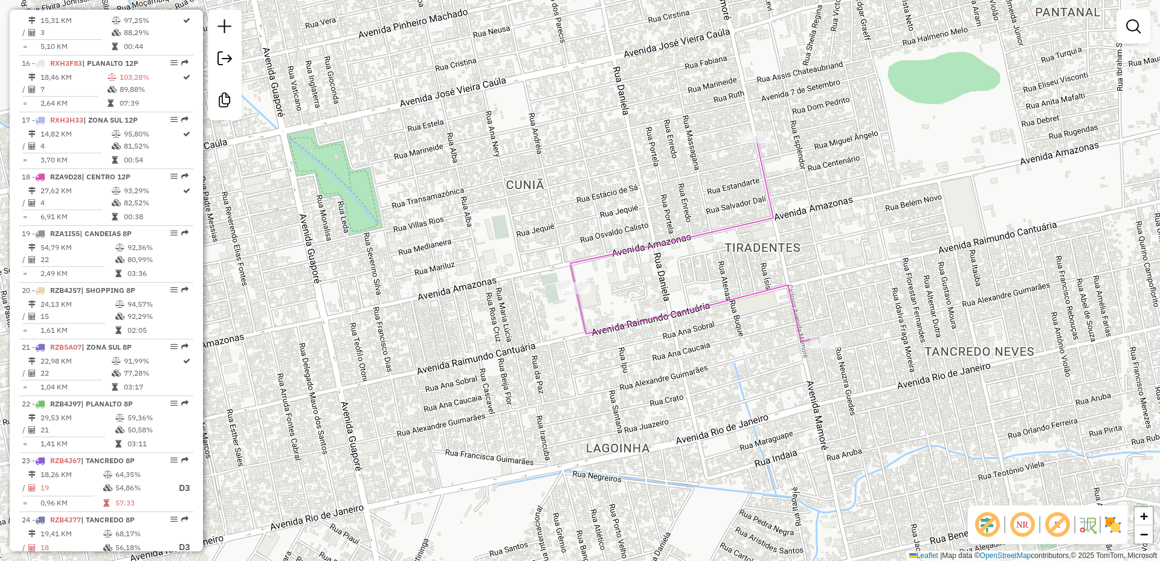
drag, startPoint x: 734, startPoint y: 172, endPoint x: 704, endPoint y: 219, distance: 55.2
click at [704, 219] on div "Rota 15 - Placa RZA9D68 10714 - MG SUPERMERCADO Janela de atendimento Grade de …" at bounding box center [580, 280] width 1160 height 561
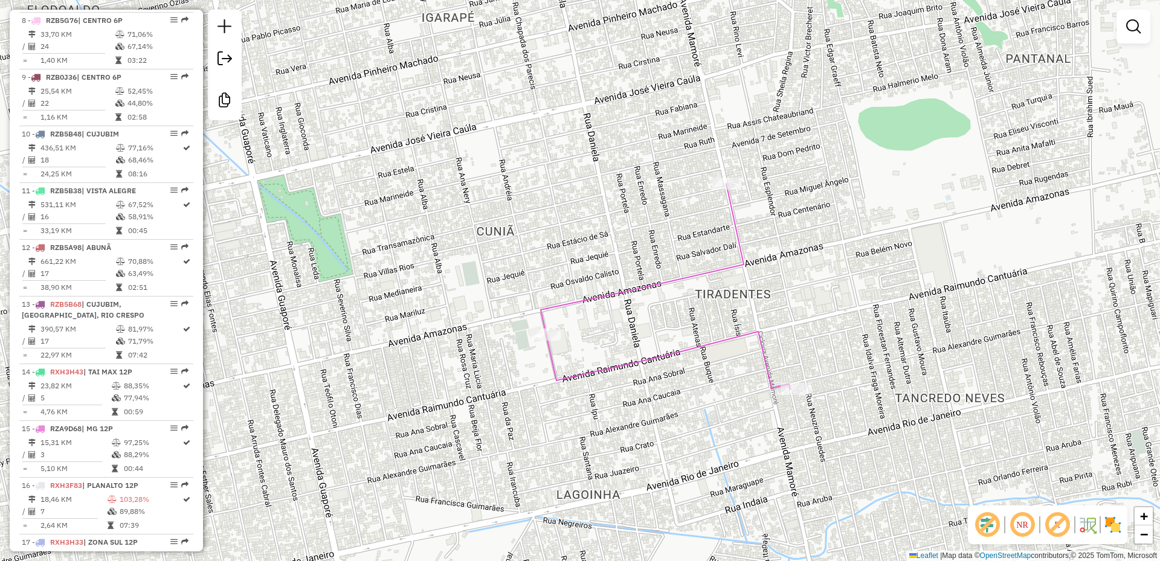
scroll to position [862, 0]
